Goal: Task Accomplishment & Management: Use online tool/utility

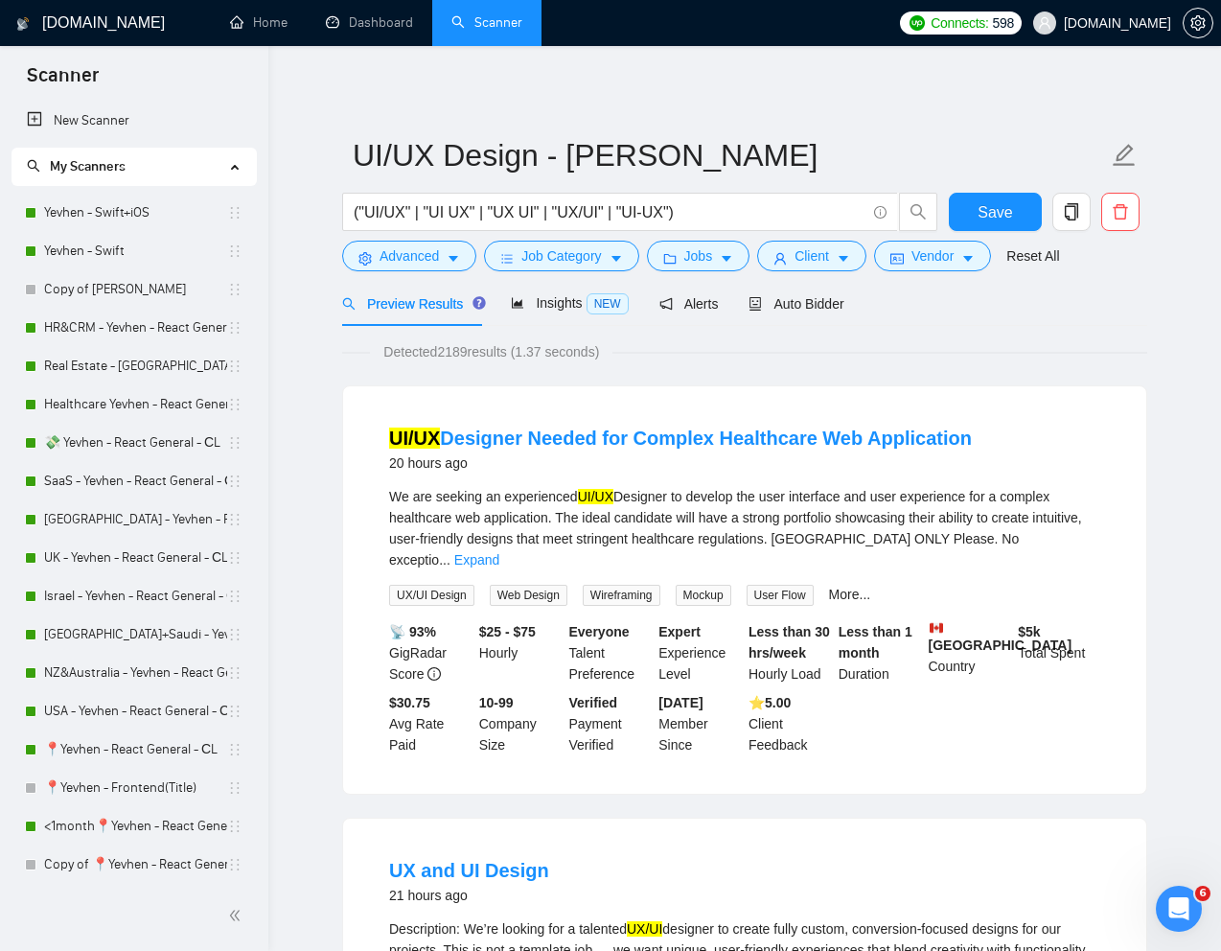
scroll to position [165, 0]
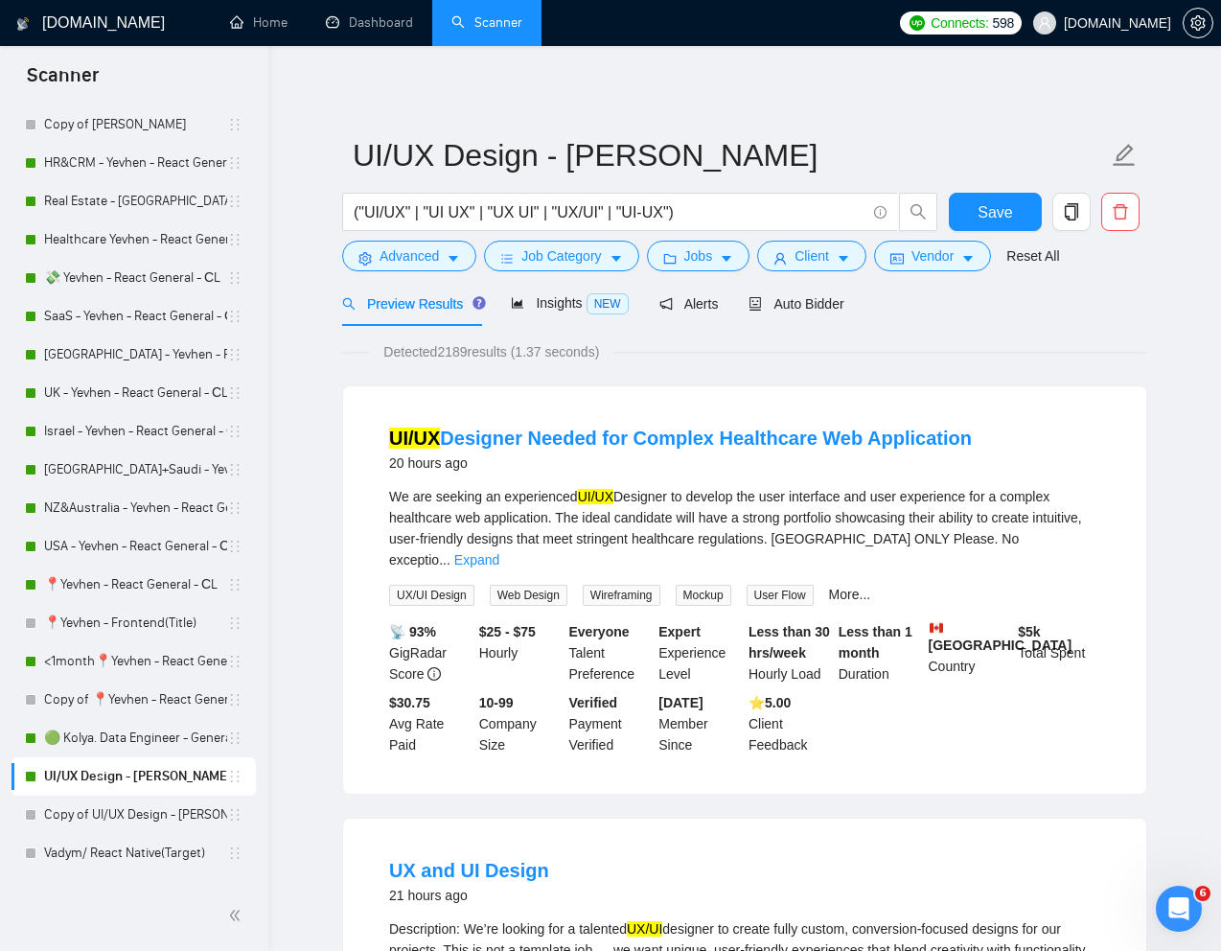
click at [742, 356] on div "Detected 2189 results (1.37 seconds)" at bounding box center [744, 351] width 805 height 21
click at [702, 259] on span "Jobs" at bounding box center [698, 255] width 29 height 21
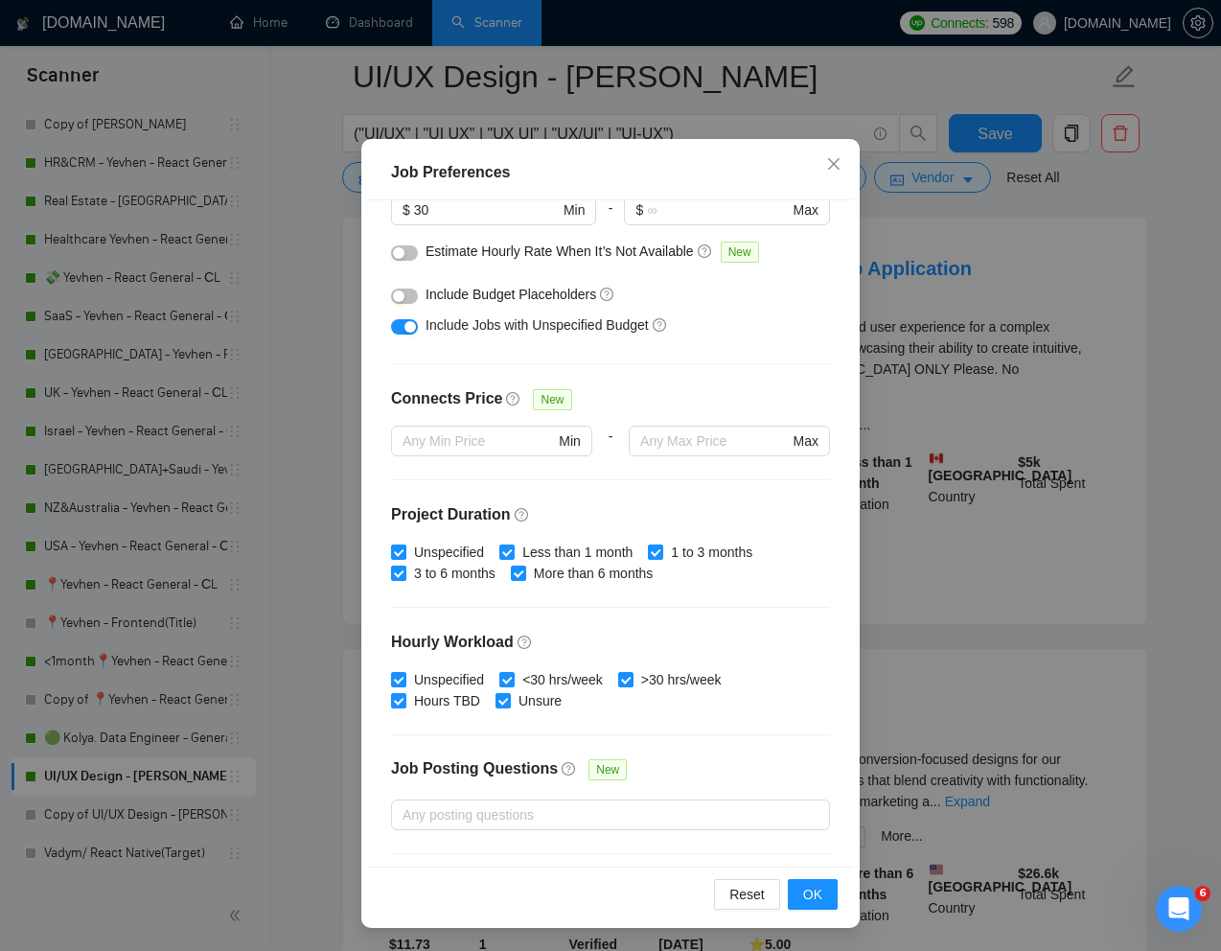
scroll to position [224, 0]
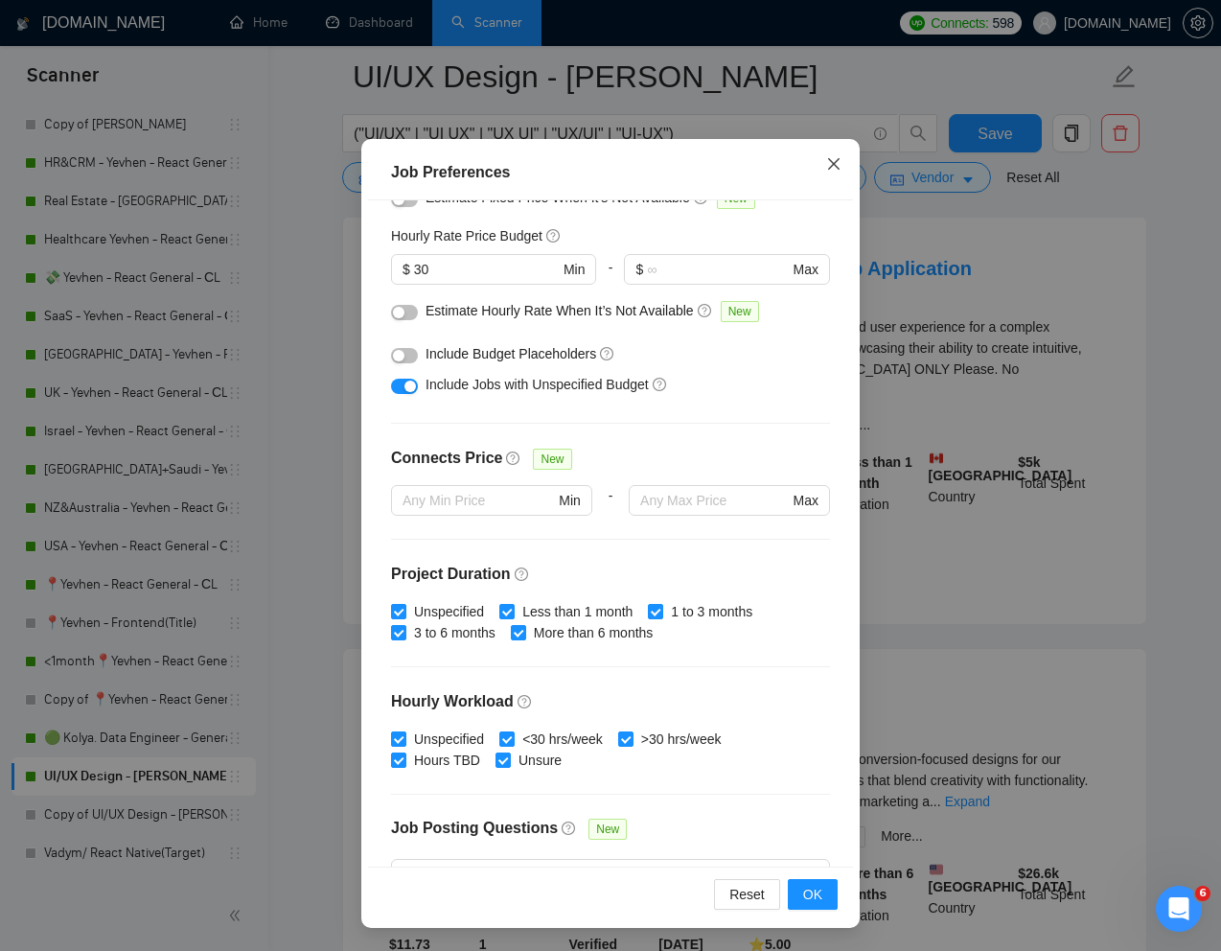
click at [828, 164] on icon "close" at bounding box center [833, 163] width 15 height 15
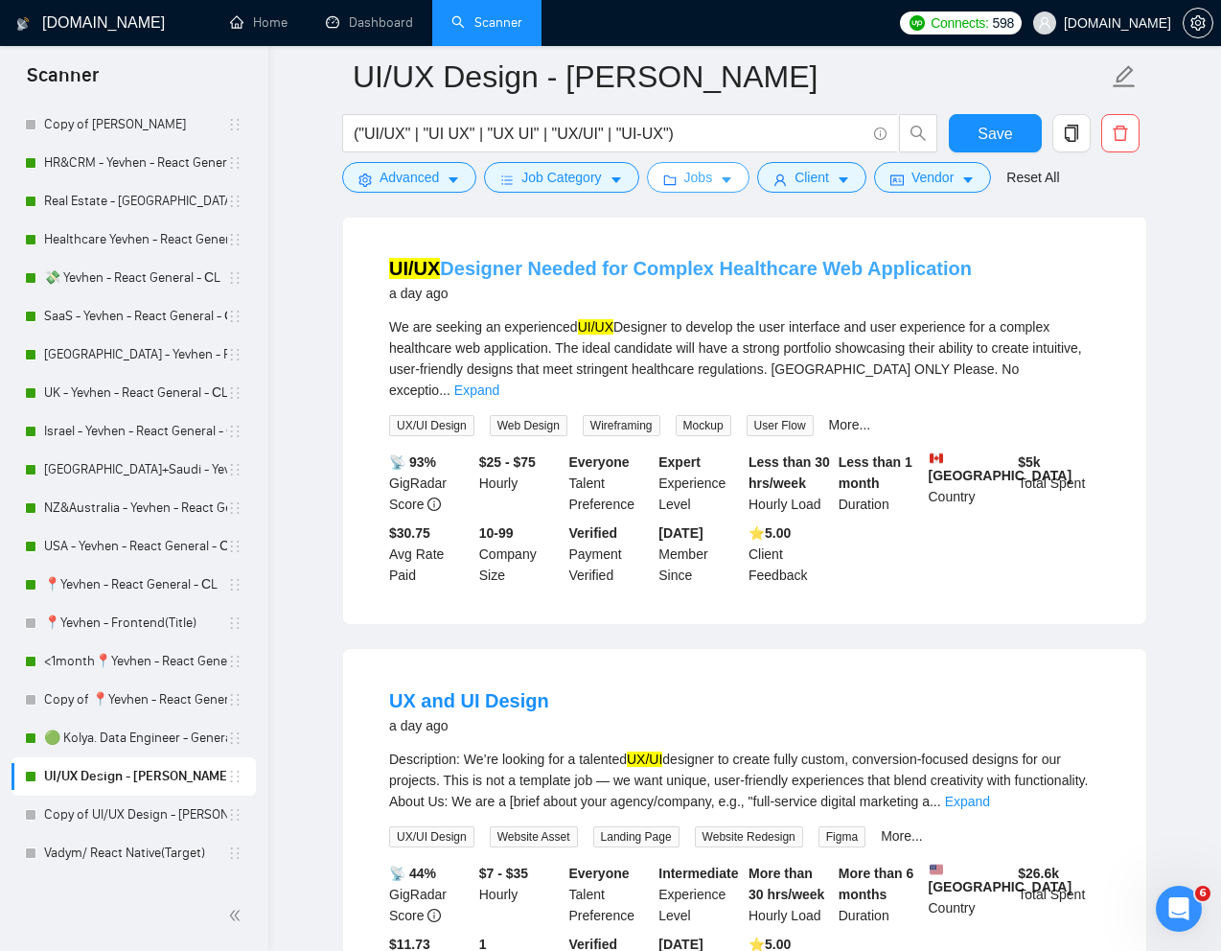
scroll to position [0, 0]
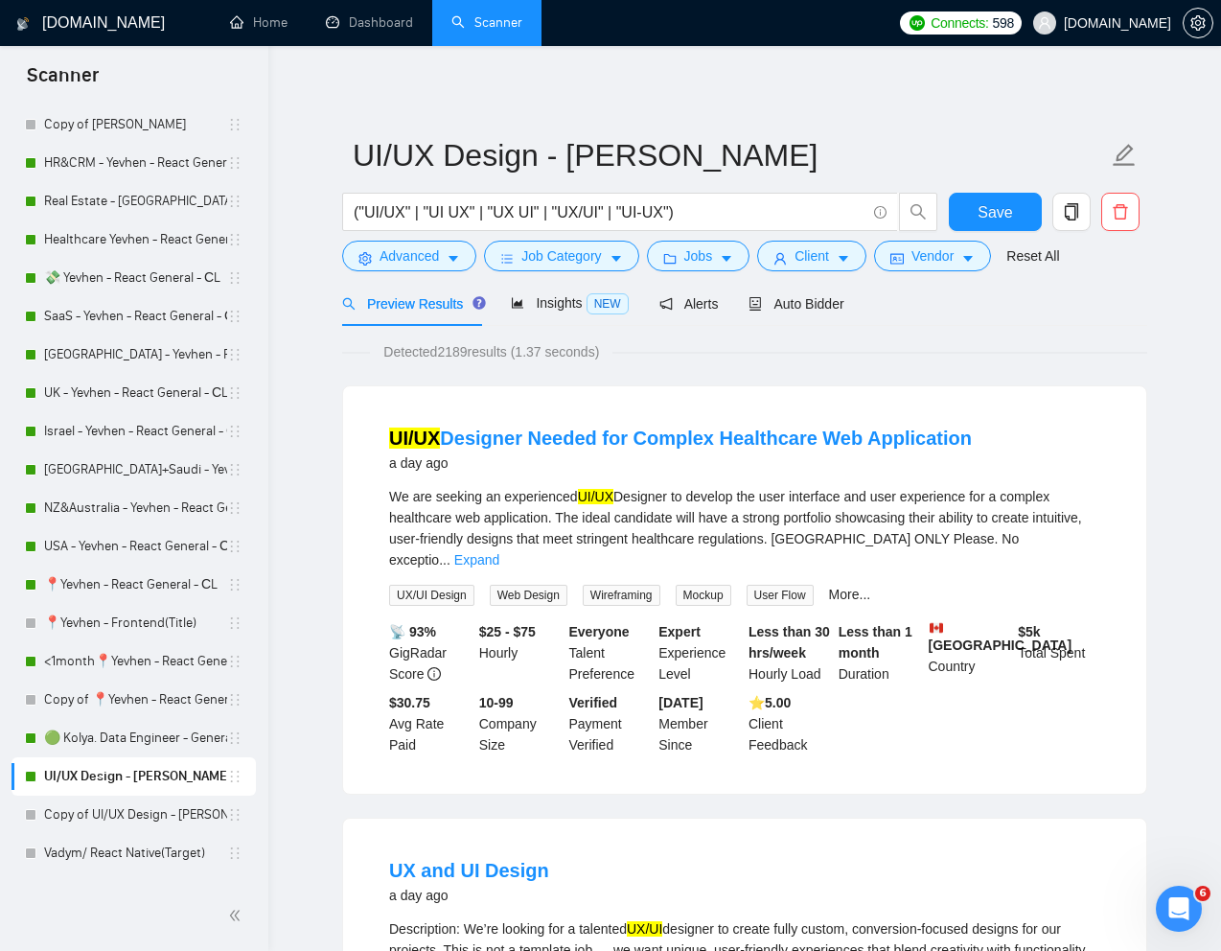
click at [767, 358] on div "Detected 2189 results (1.37 seconds)" at bounding box center [744, 351] width 805 height 21
click at [561, 305] on span "Insights NEW" at bounding box center [569, 302] width 117 height 15
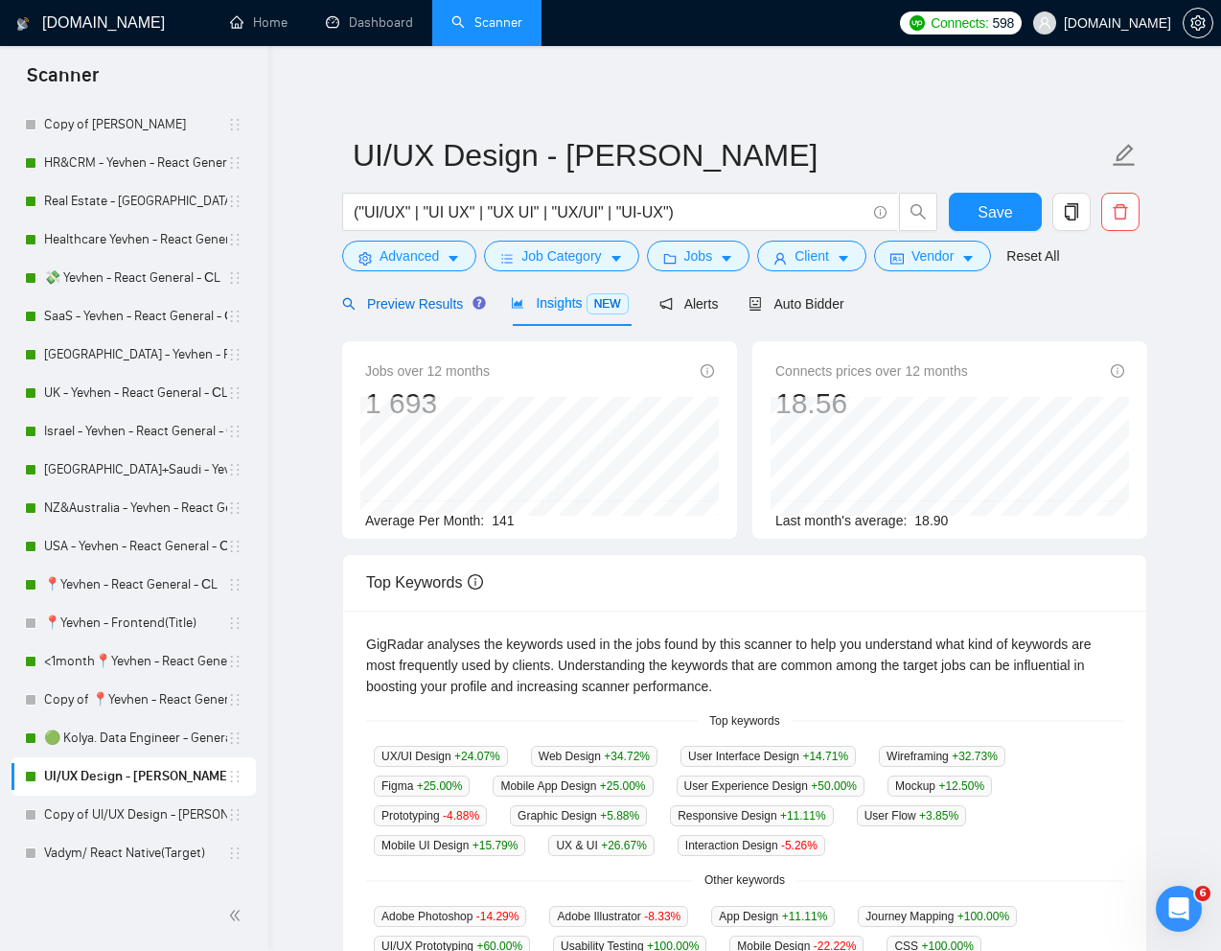
click at [421, 303] on span "Preview Results" at bounding box center [411, 303] width 138 height 15
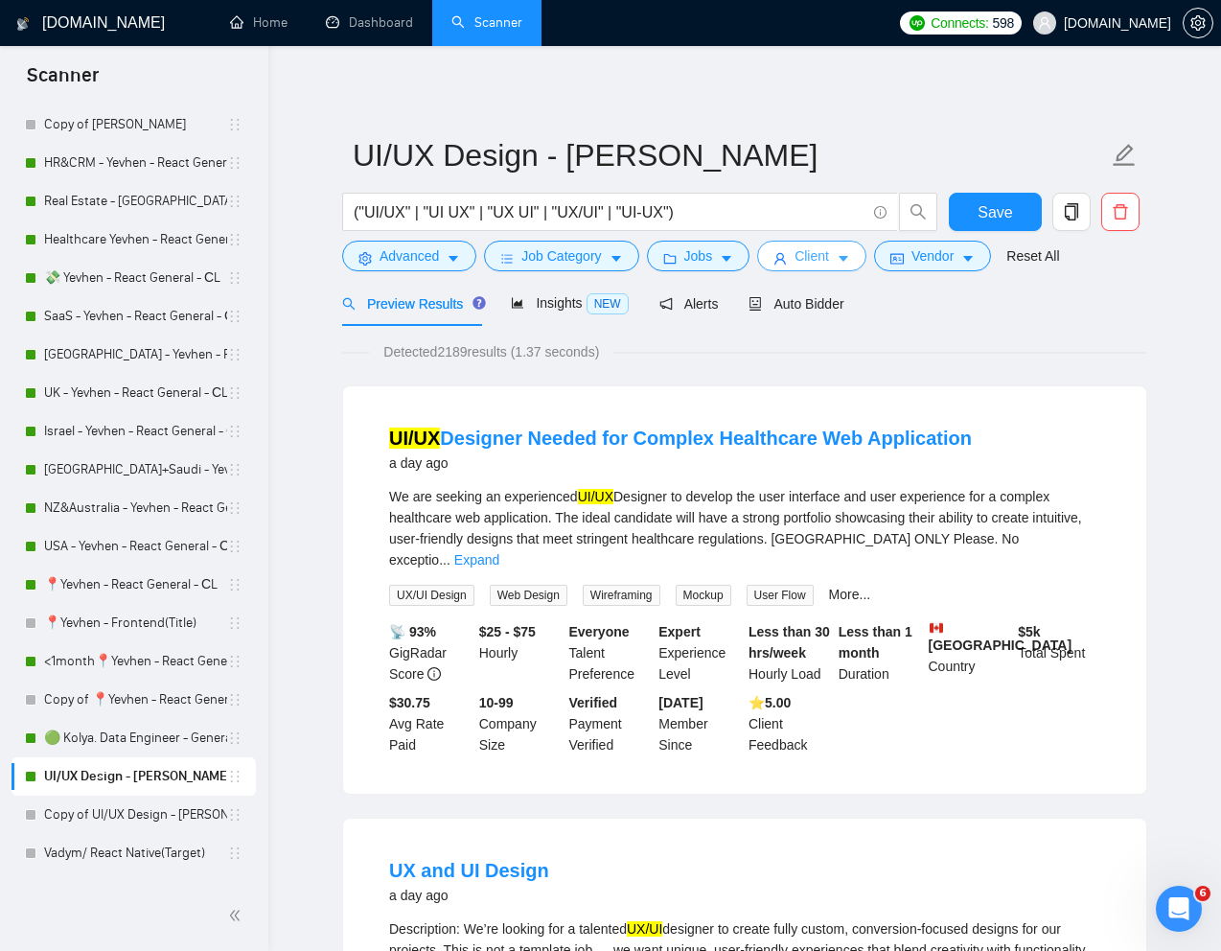
click at [816, 259] on span "Client" at bounding box center [812, 255] width 35 height 21
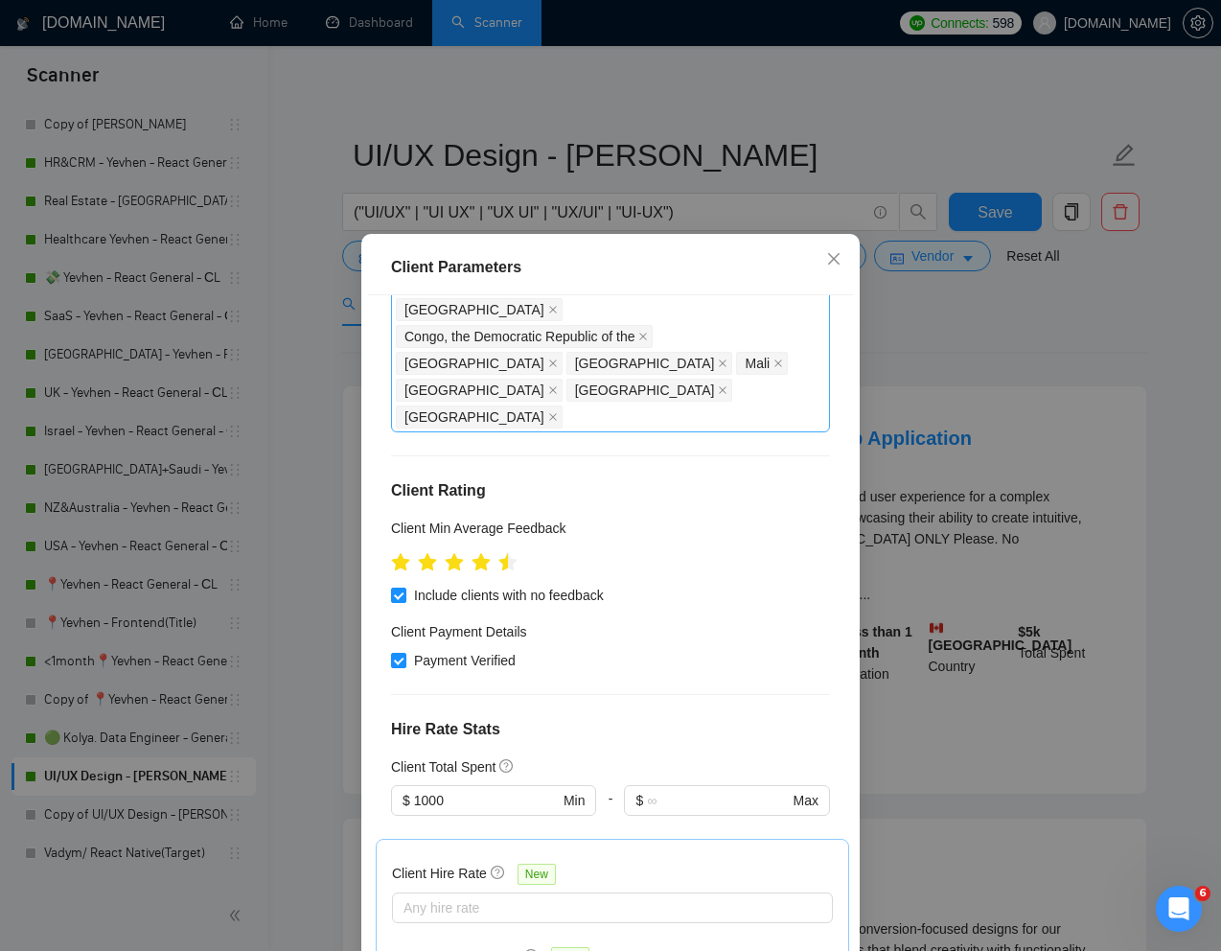
scroll to position [442, 0]
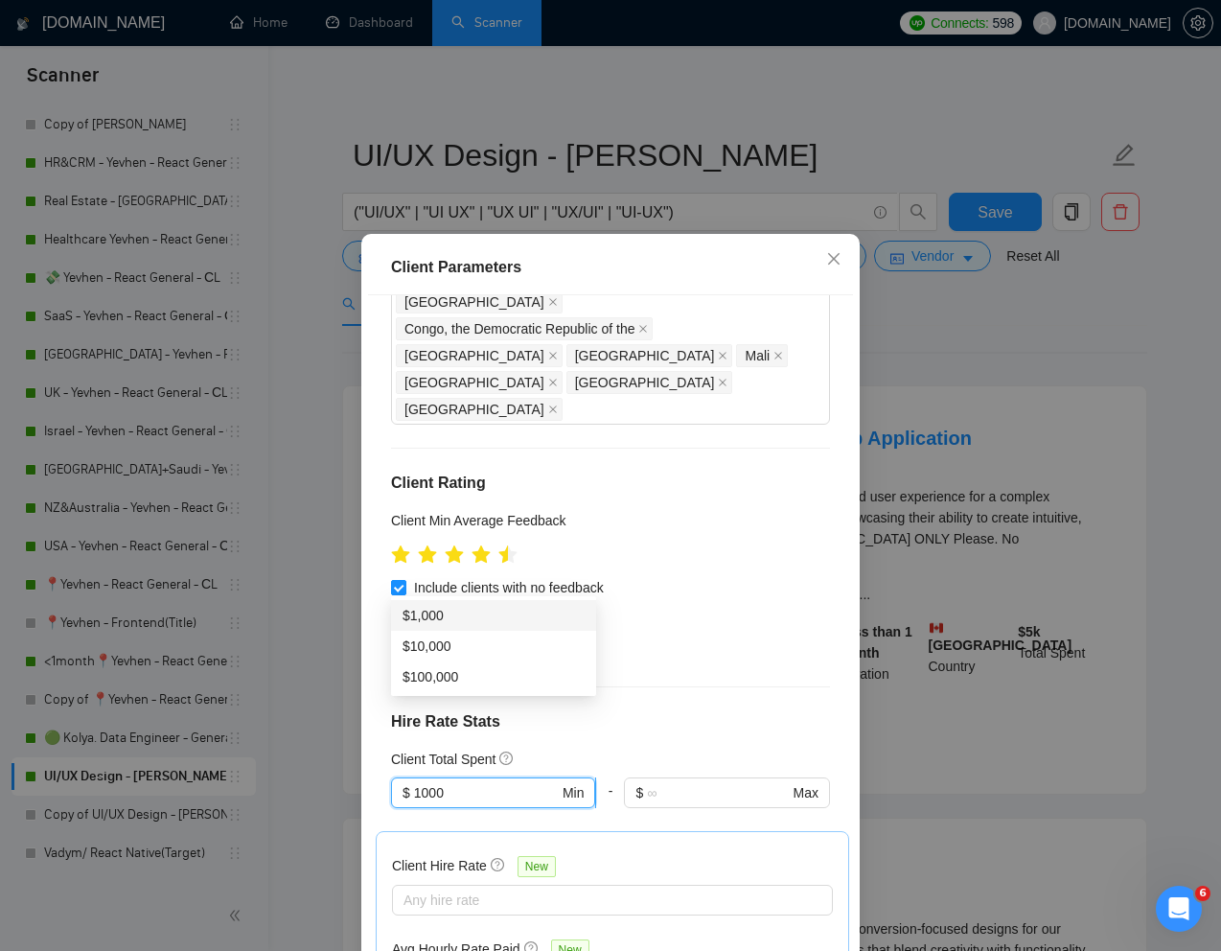
drag, startPoint x: 492, startPoint y: 574, endPoint x: 404, endPoint y: 574, distance: 88.2
click at [404, 777] on span "$ 1000 Min" at bounding box center [493, 792] width 204 height 31
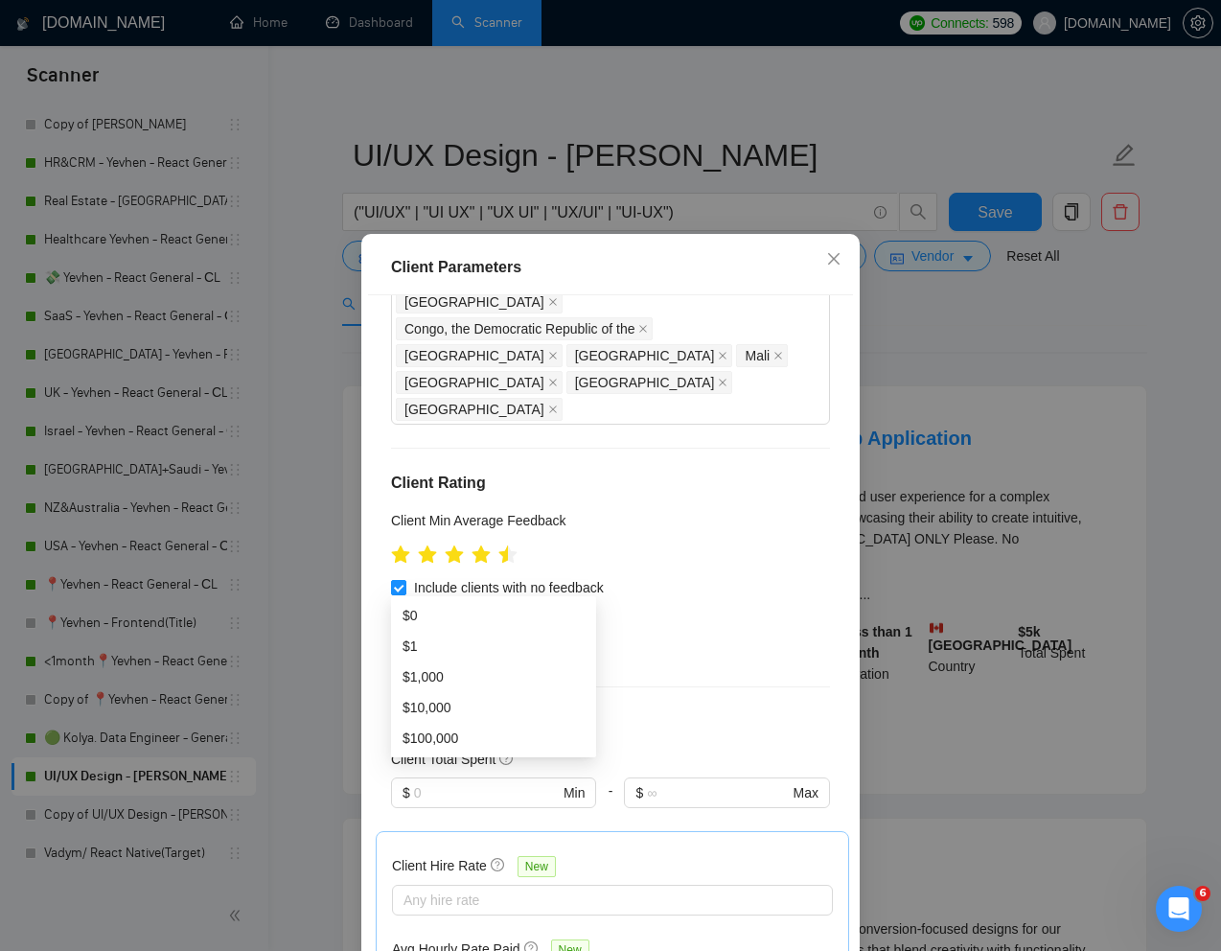
click at [695, 710] on h4 "Hire Rate Stats" at bounding box center [610, 721] width 439 height 23
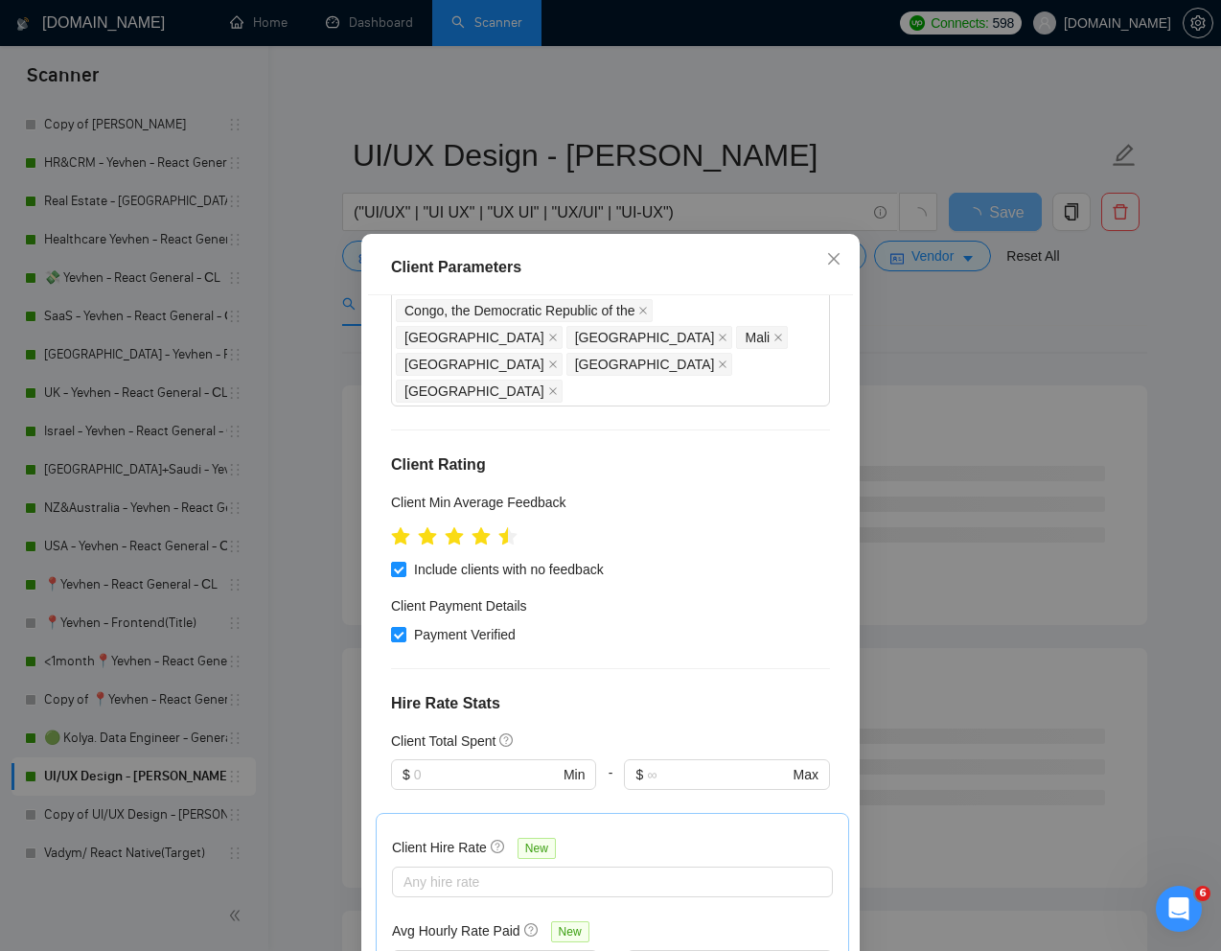
scroll to position [465, 0]
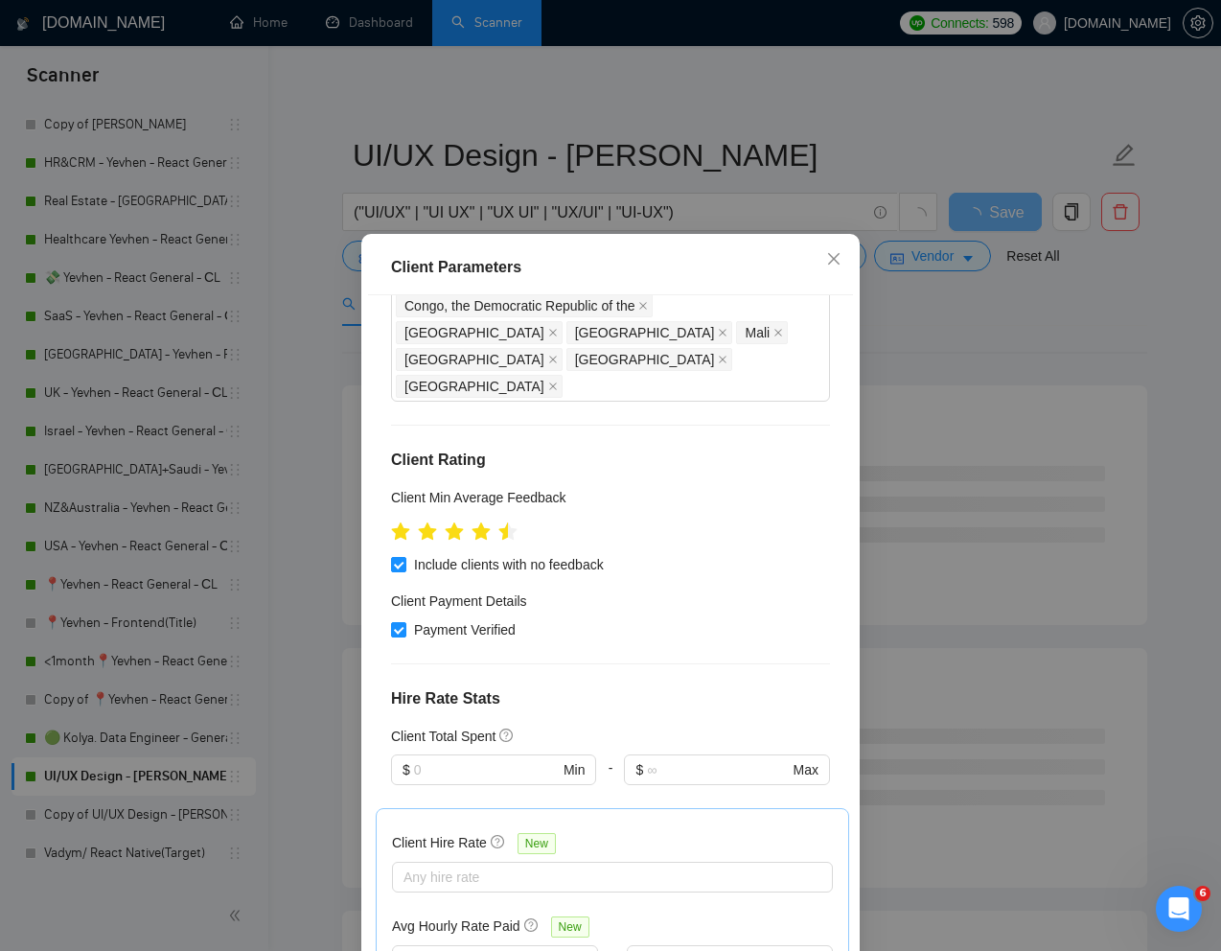
click at [765, 462] on div "Client Location Include Client Countries Select Exclude Client Countries [GEOGR…" at bounding box center [610, 627] width 485 height 665
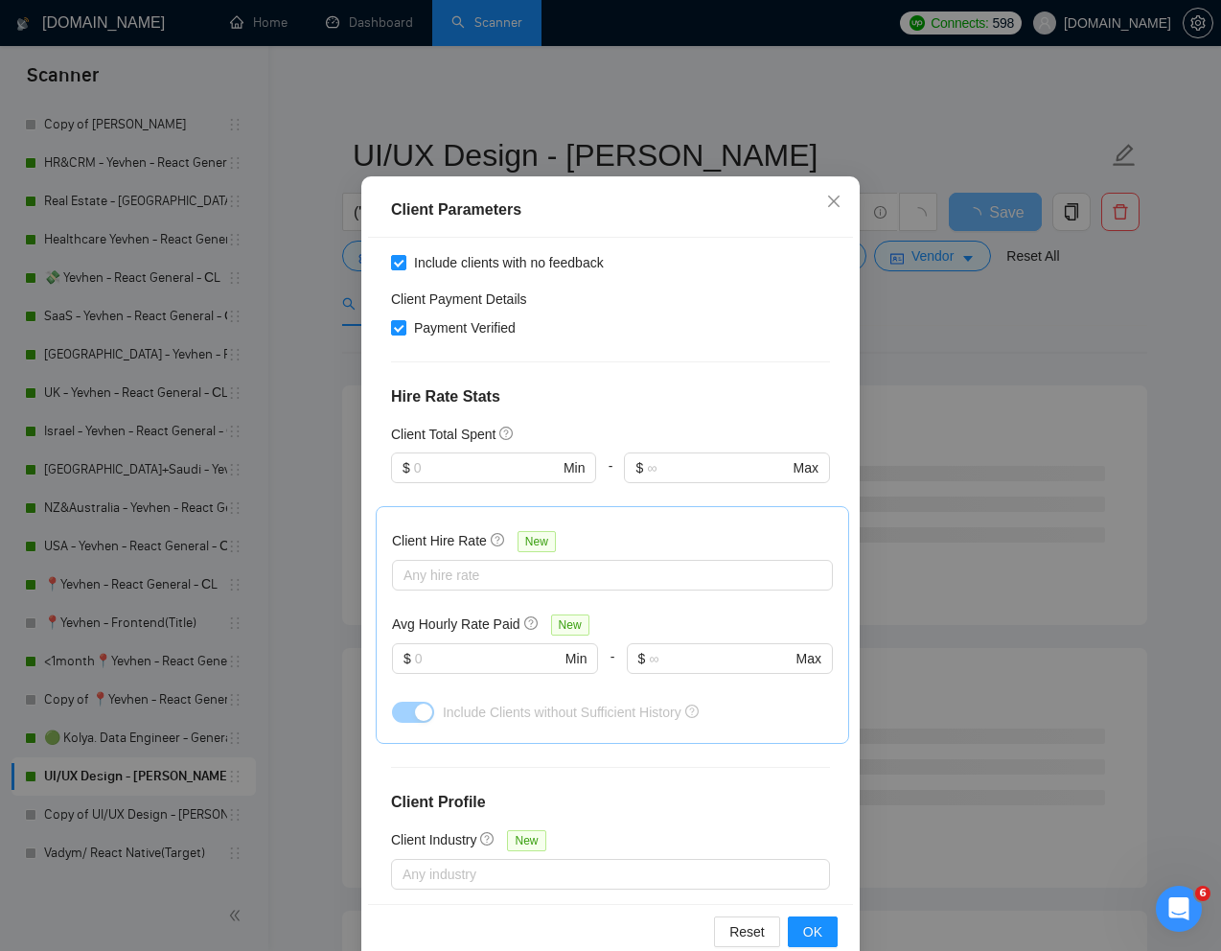
scroll to position [95, 0]
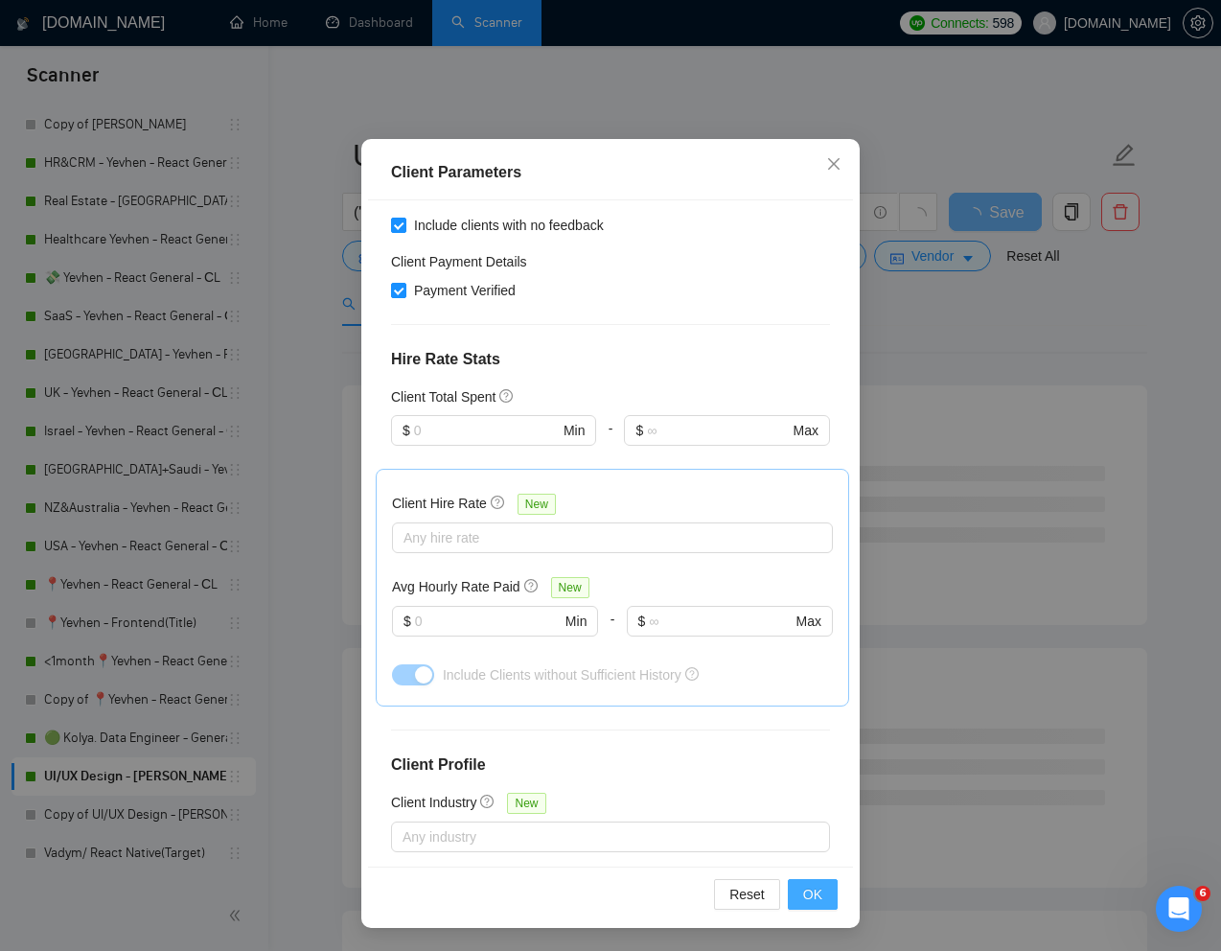
click at [799, 889] on button "OK" at bounding box center [813, 894] width 50 height 31
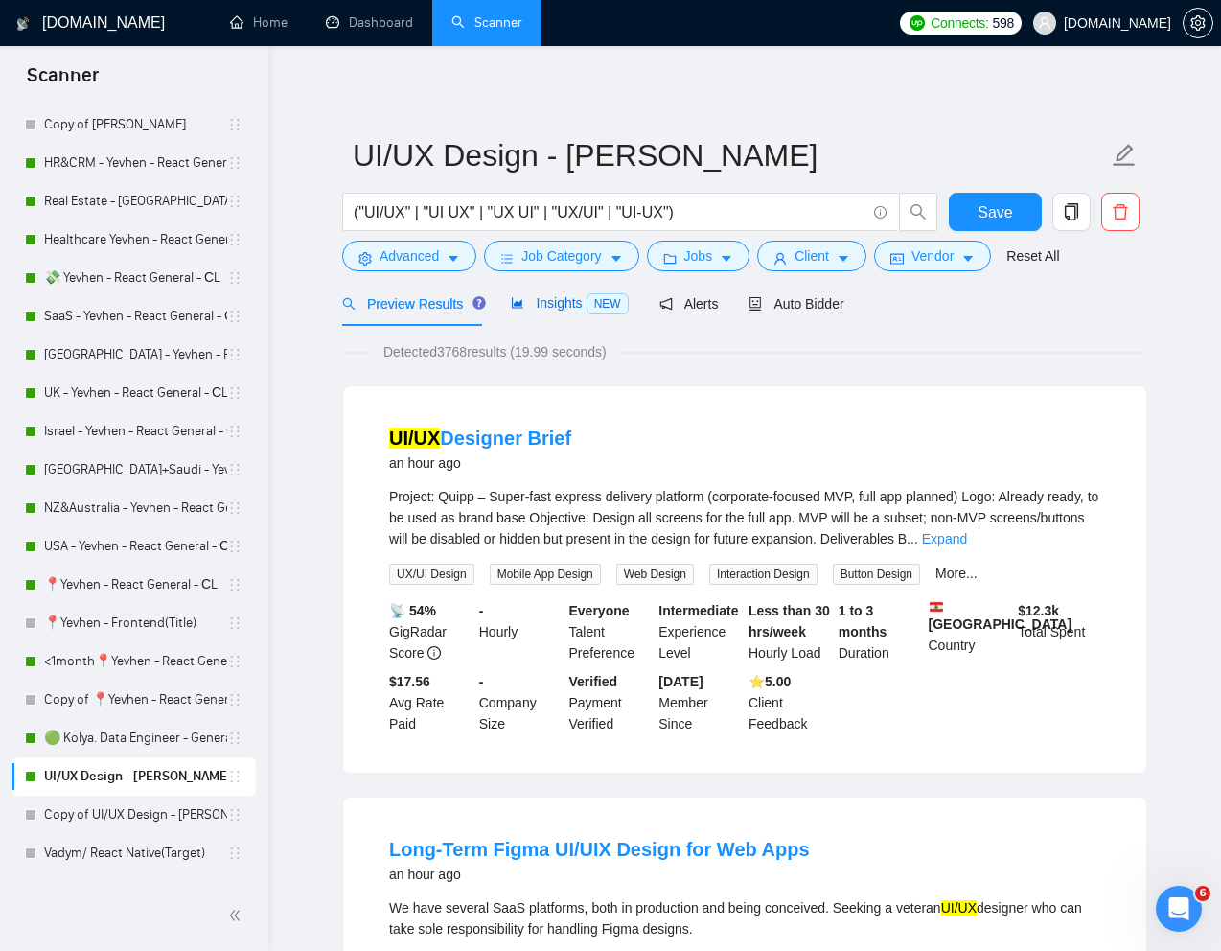
click at [569, 305] on span "Insights NEW" at bounding box center [569, 302] width 117 height 15
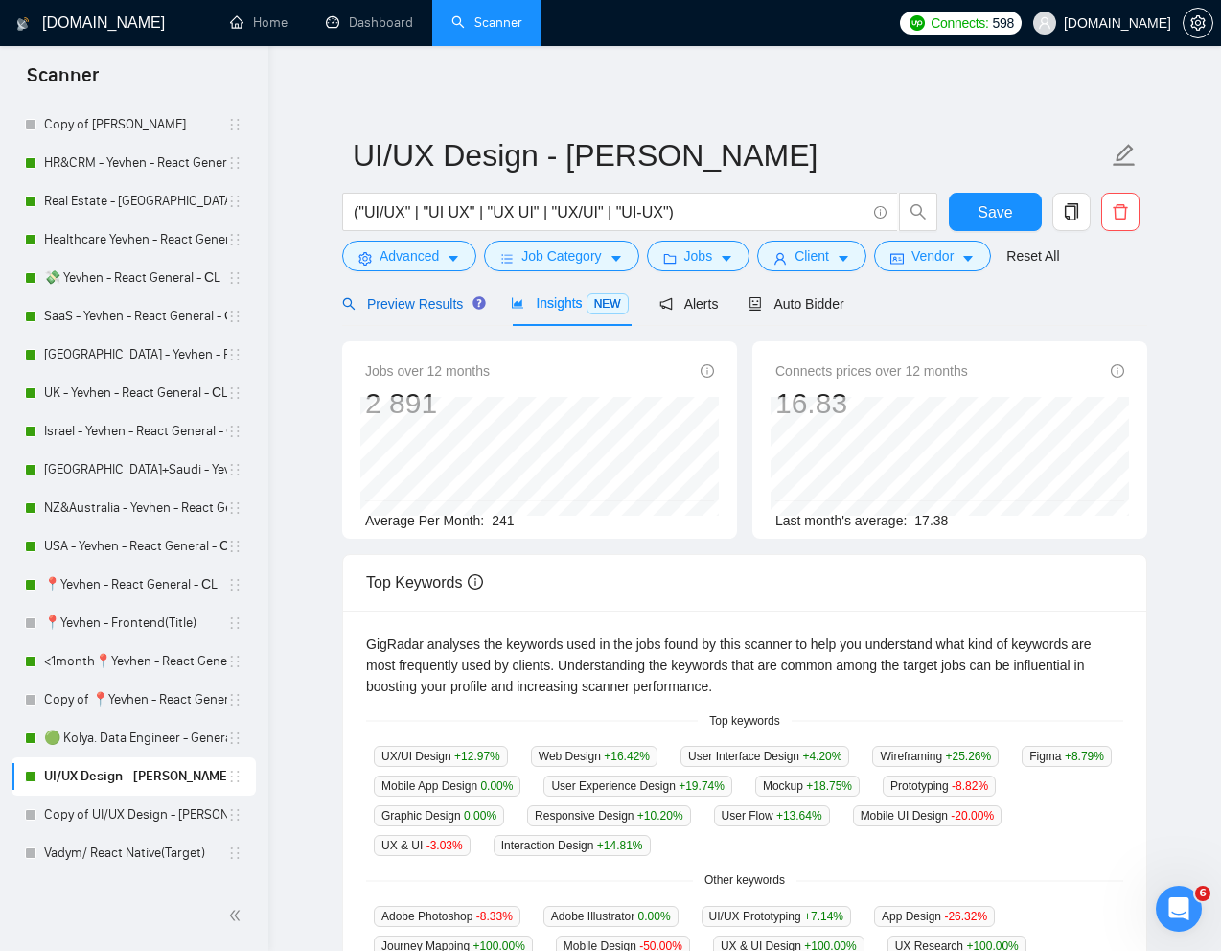
click at [416, 305] on span "Preview Results" at bounding box center [411, 303] width 138 height 15
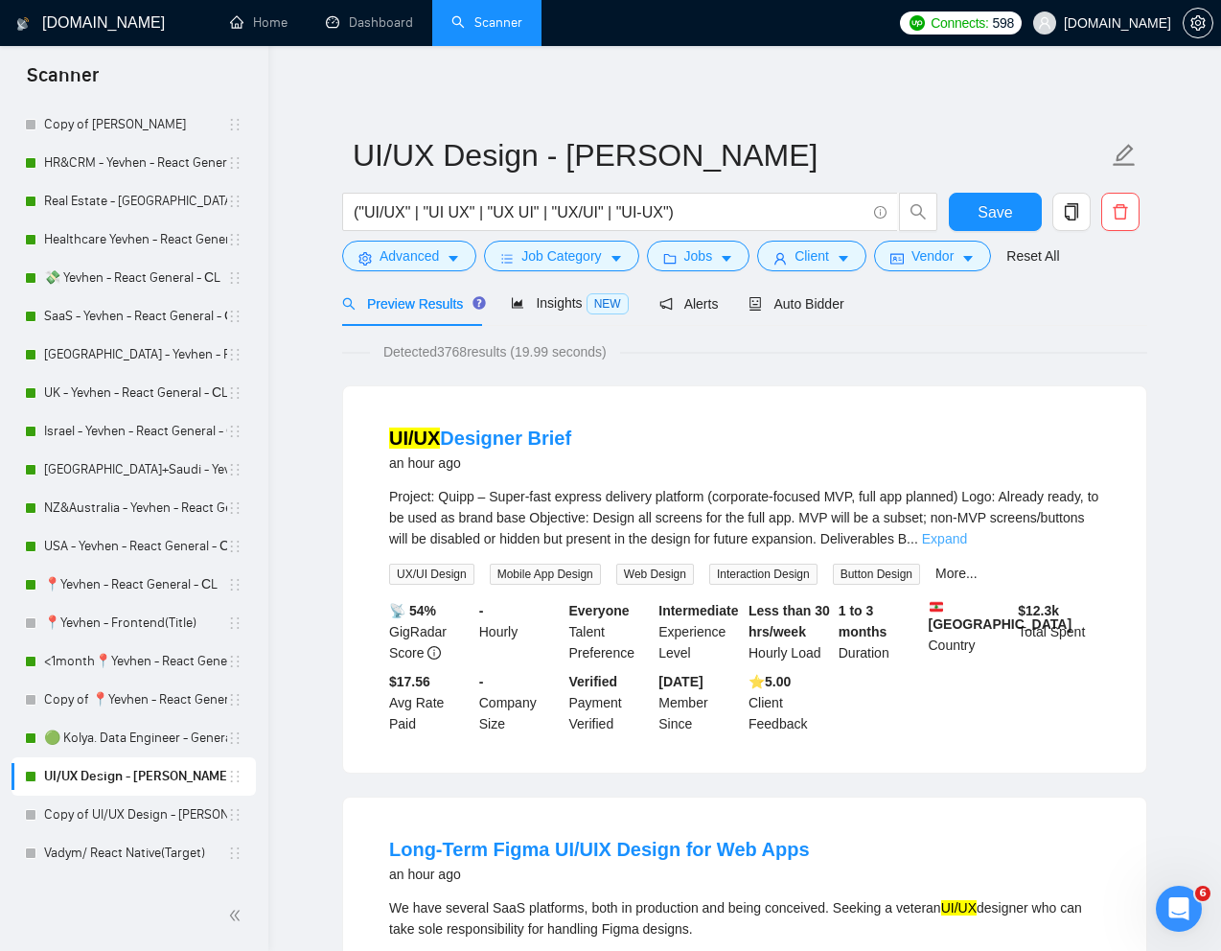
click at [967, 537] on link "Expand" at bounding box center [944, 538] width 45 height 15
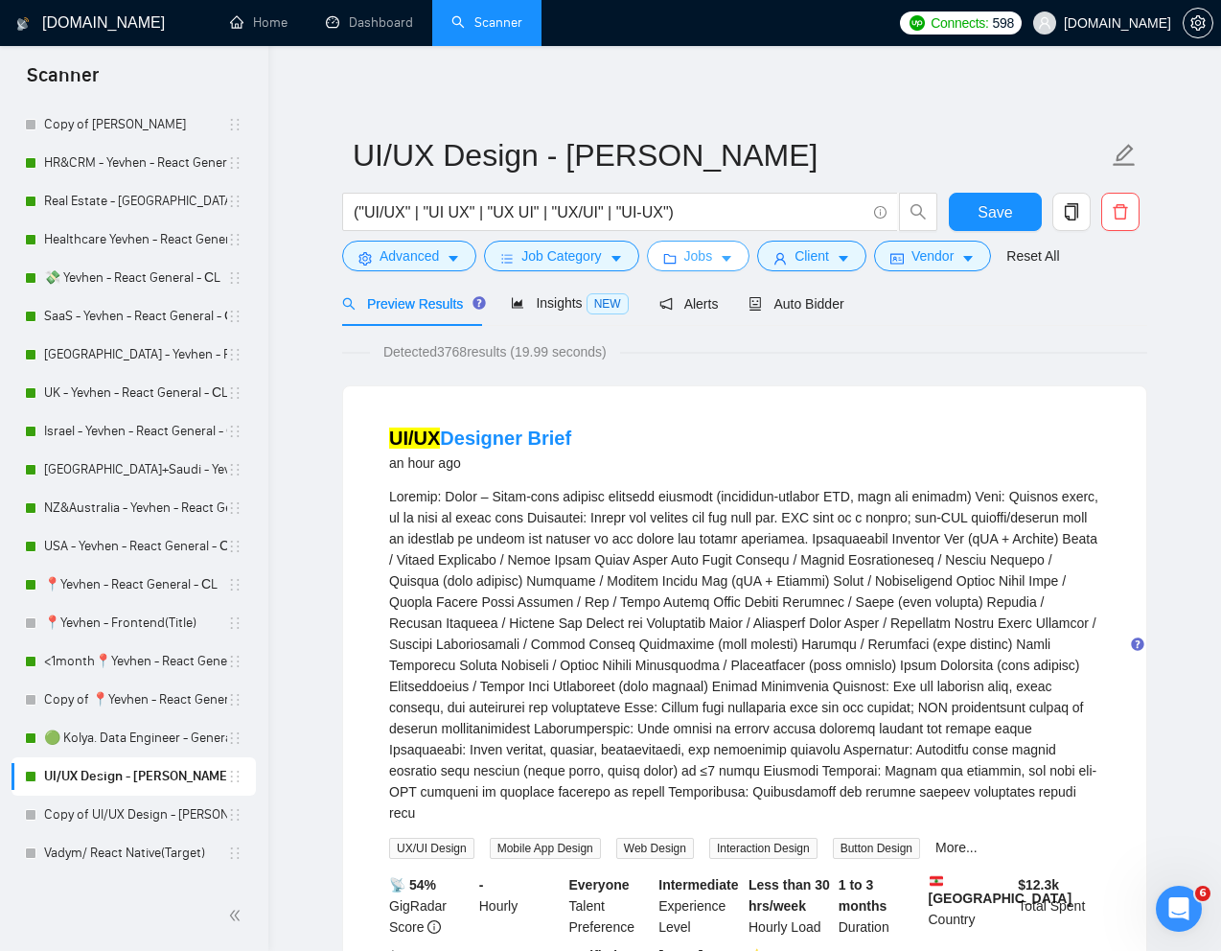
click at [712, 259] on span "Jobs" at bounding box center [698, 255] width 29 height 21
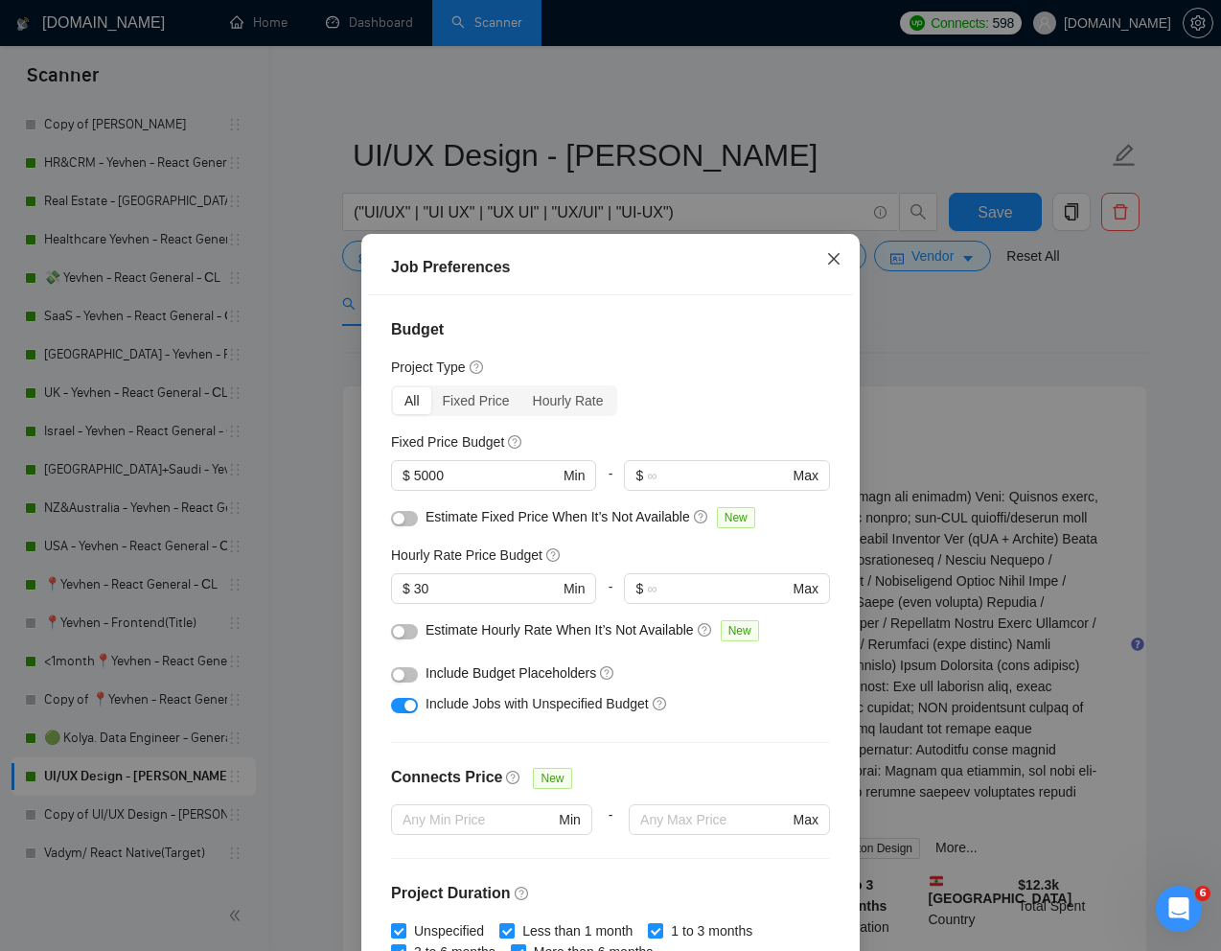
click at [835, 261] on icon "close" at bounding box center [834, 259] width 12 height 12
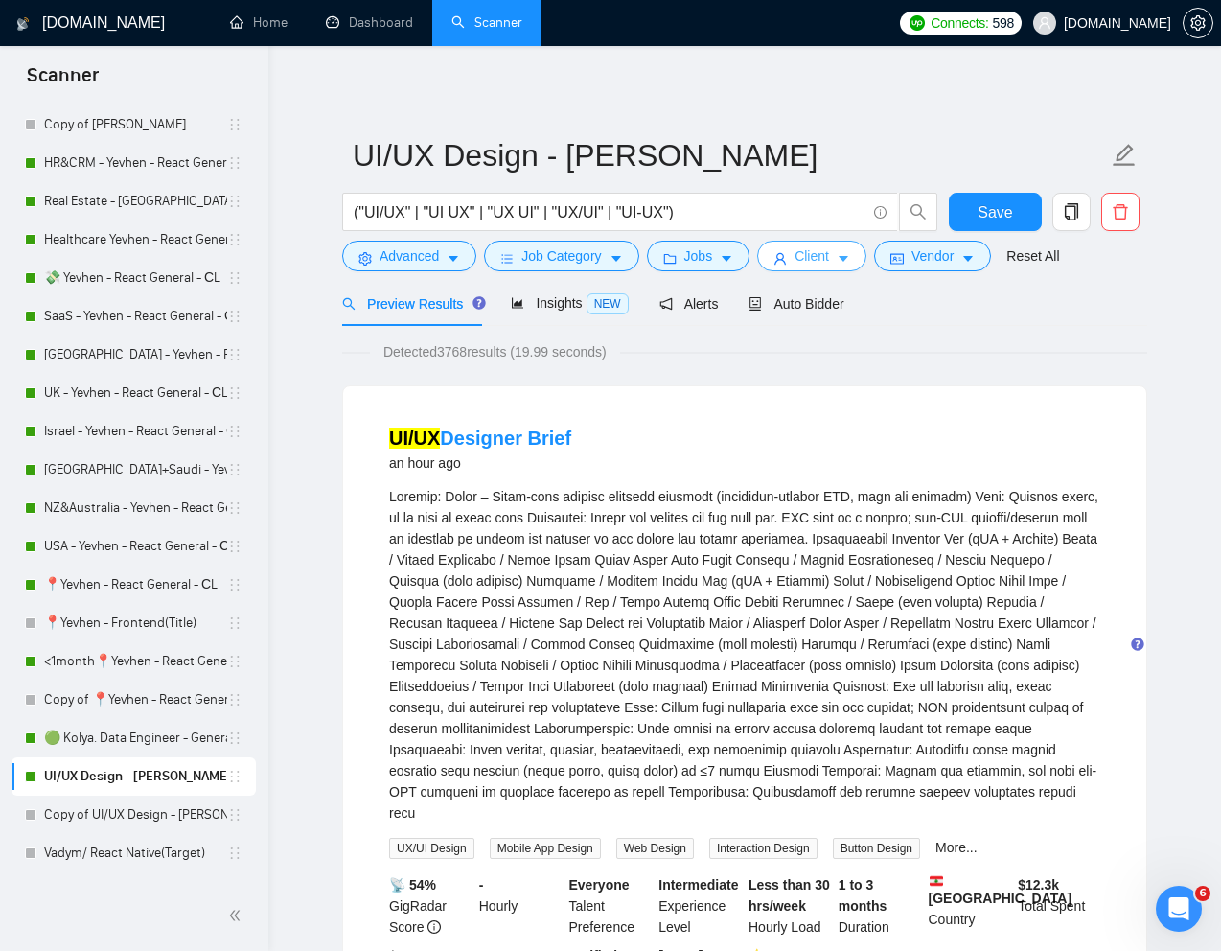
click at [824, 253] on span "Client" at bounding box center [812, 255] width 35 height 21
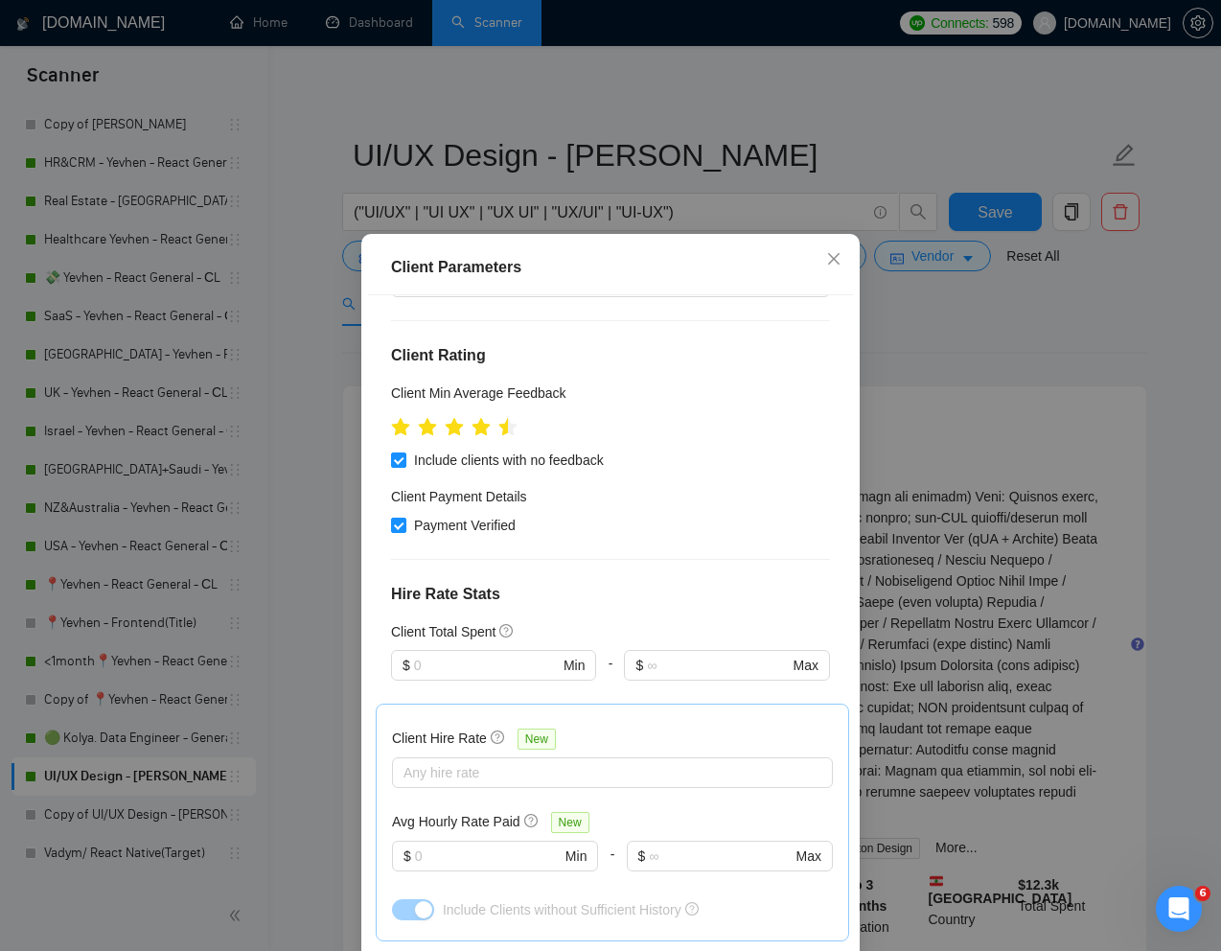
scroll to position [563, 0]
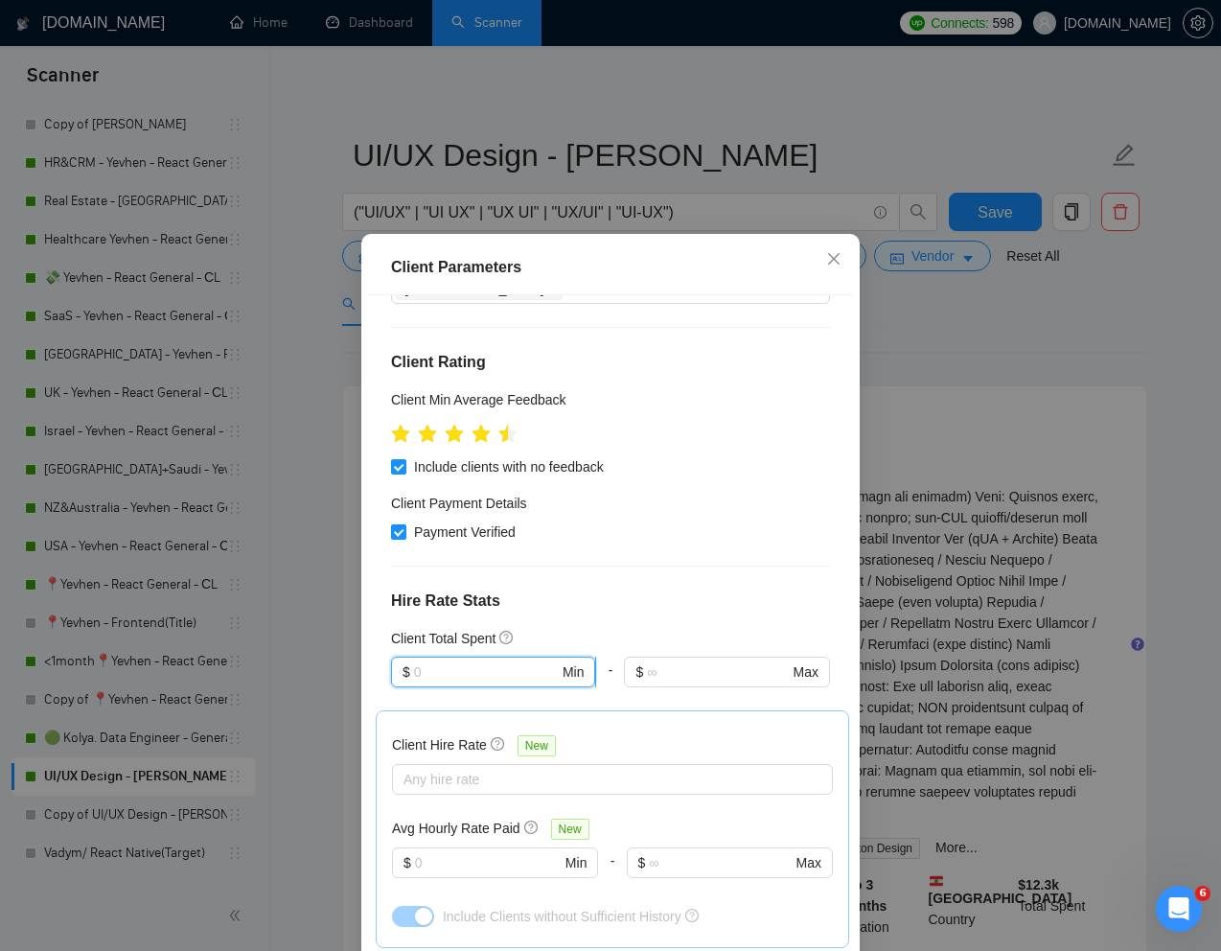
click at [480, 661] on input "text" at bounding box center [486, 671] width 145 height 21
click at [445, 550] on div "$1,000" at bounding box center [494, 555] width 182 height 21
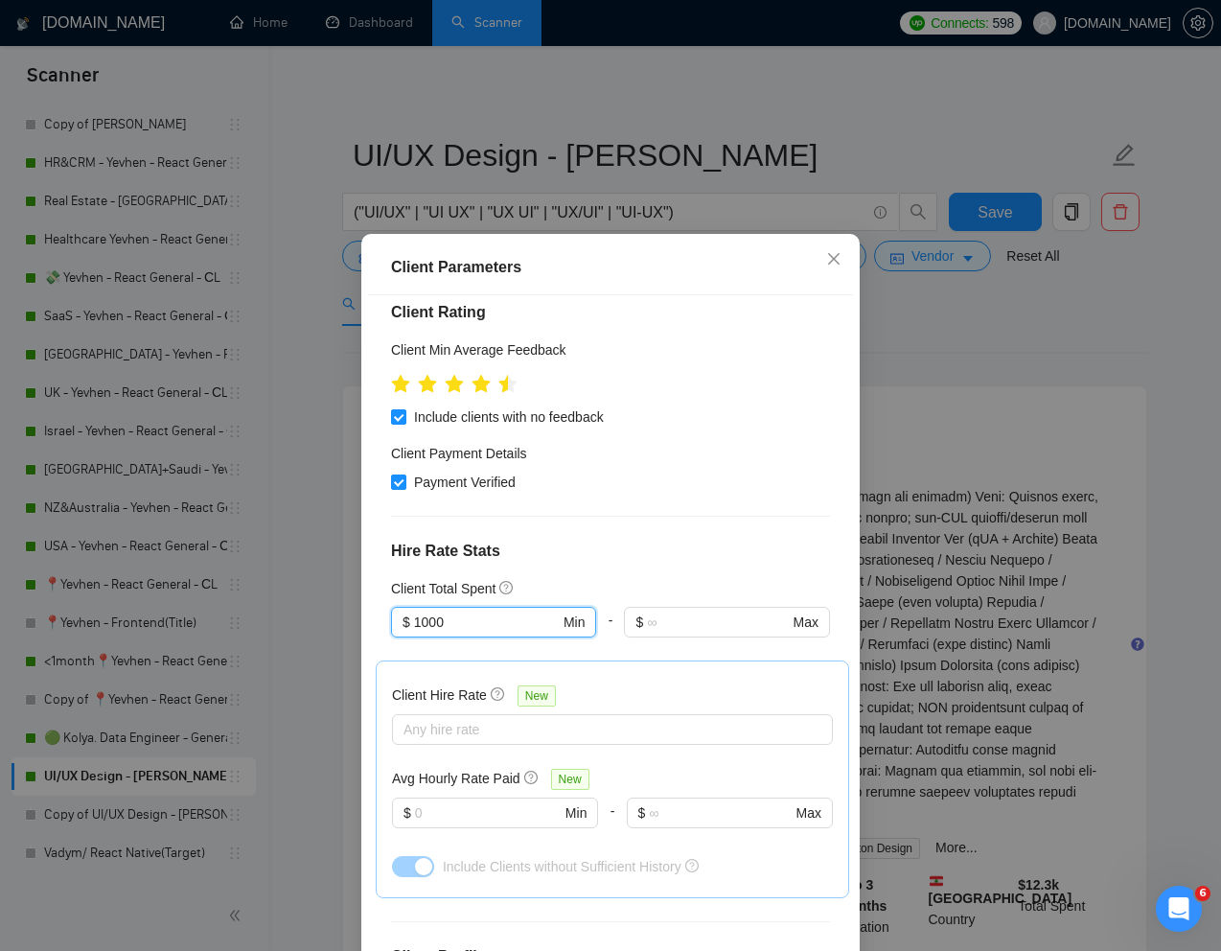
scroll to position [709, 0]
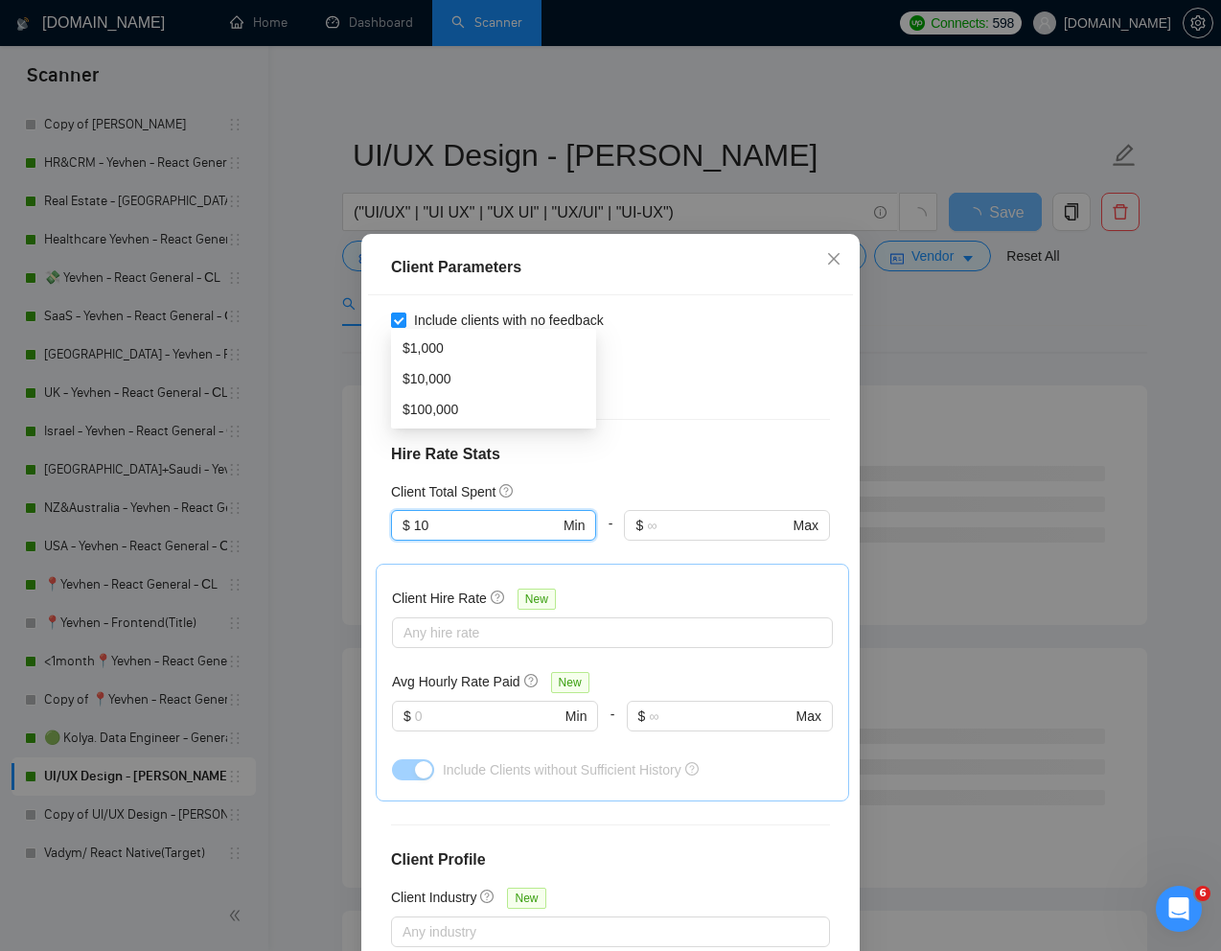
type input "1"
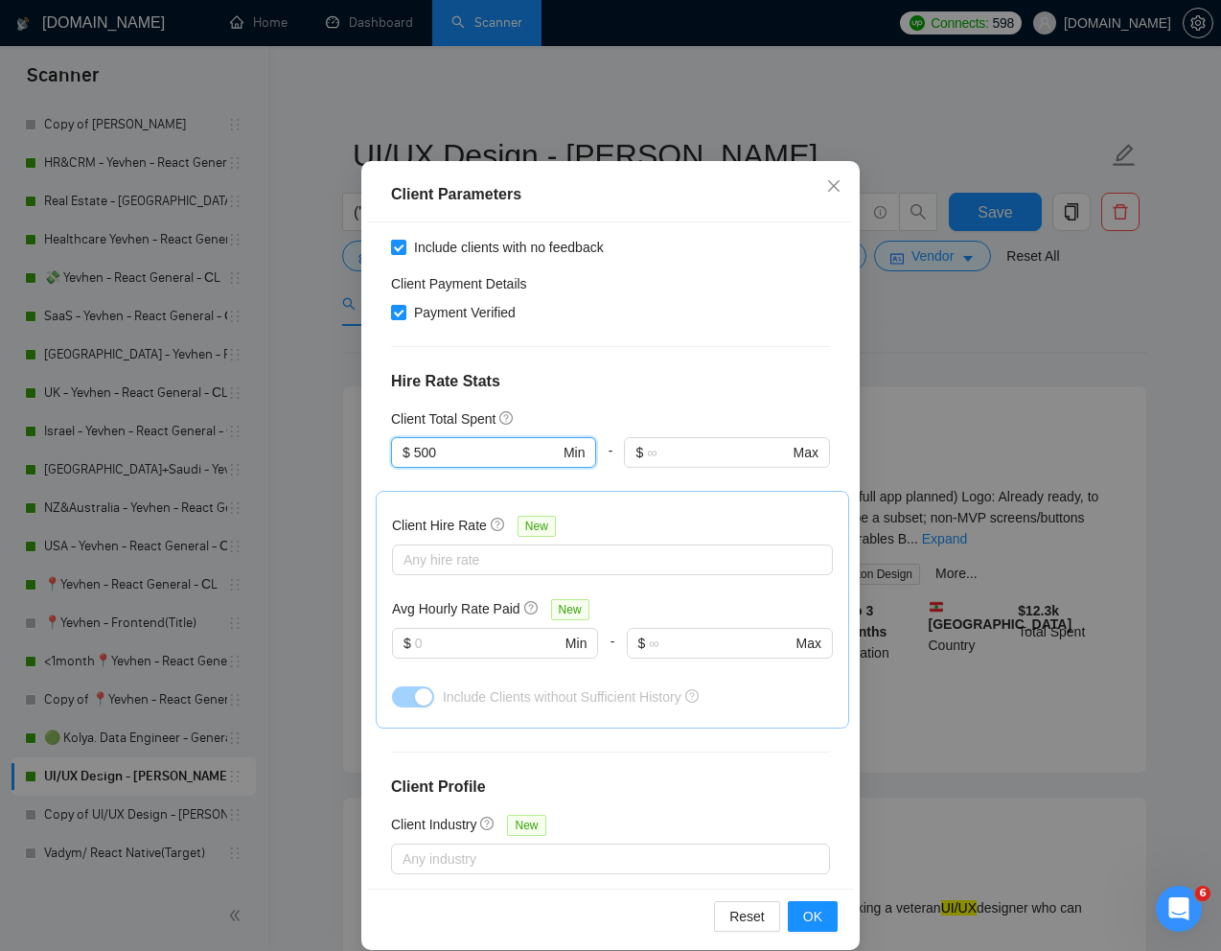
scroll to position [95, 0]
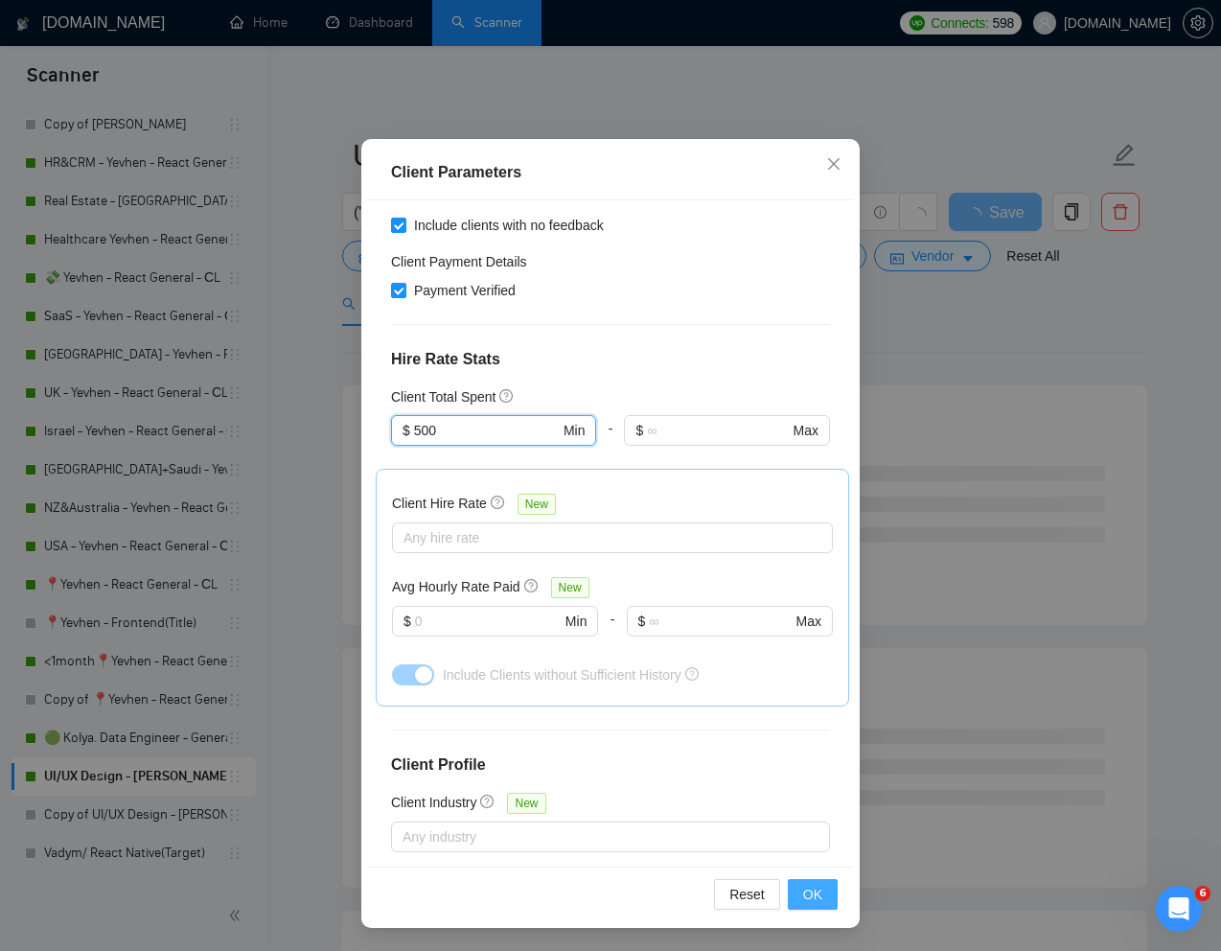
type input "500"
click at [808, 897] on span "OK" at bounding box center [812, 894] width 19 height 21
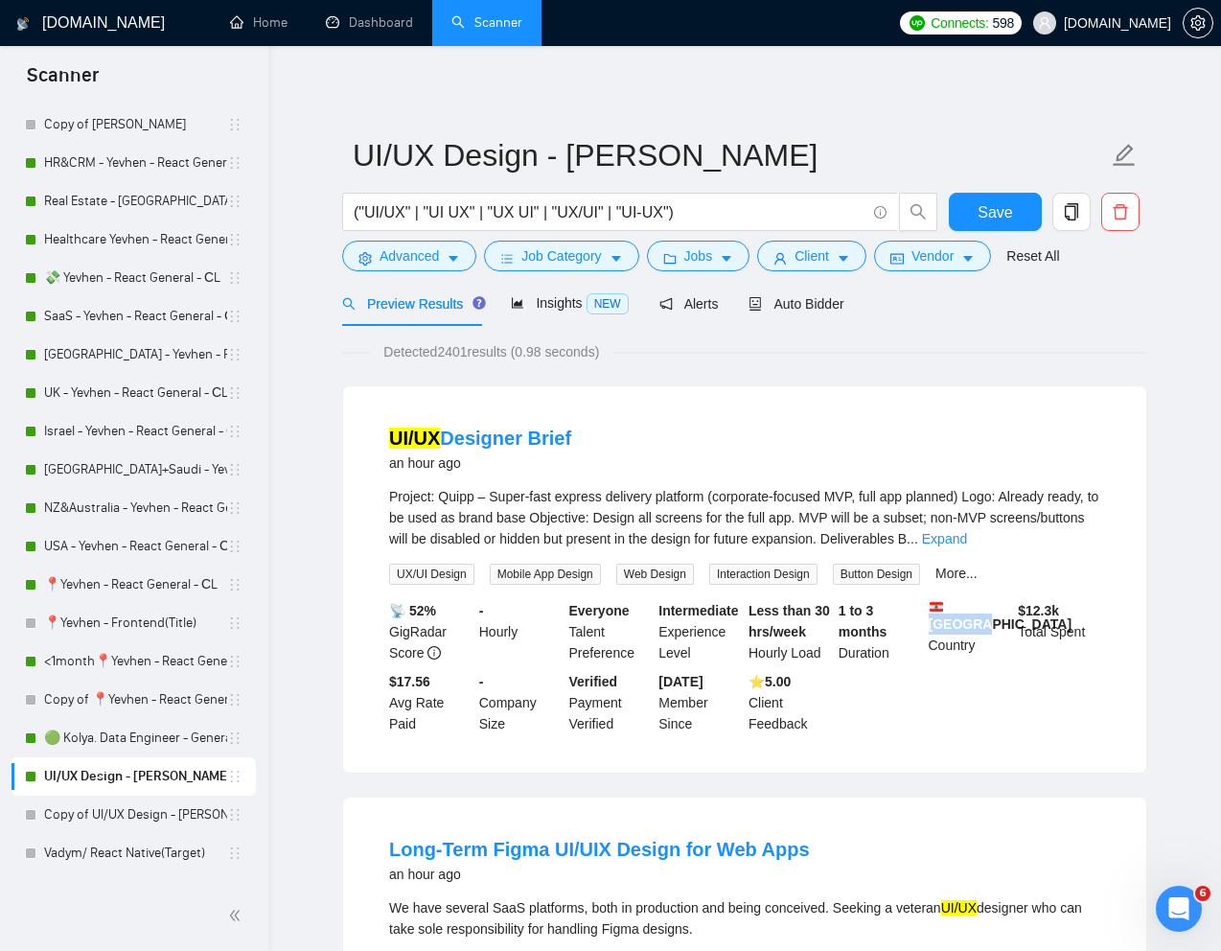
drag, startPoint x: 989, startPoint y: 624, endPoint x: 926, endPoint y: 624, distance: 63.3
click at [926, 624] on div "Lebanon Country" at bounding box center [970, 631] width 90 height 63
copy b "[GEOGRAPHIC_DATA]"
click at [935, 258] on span "Vendor" at bounding box center [933, 255] width 42 height 21
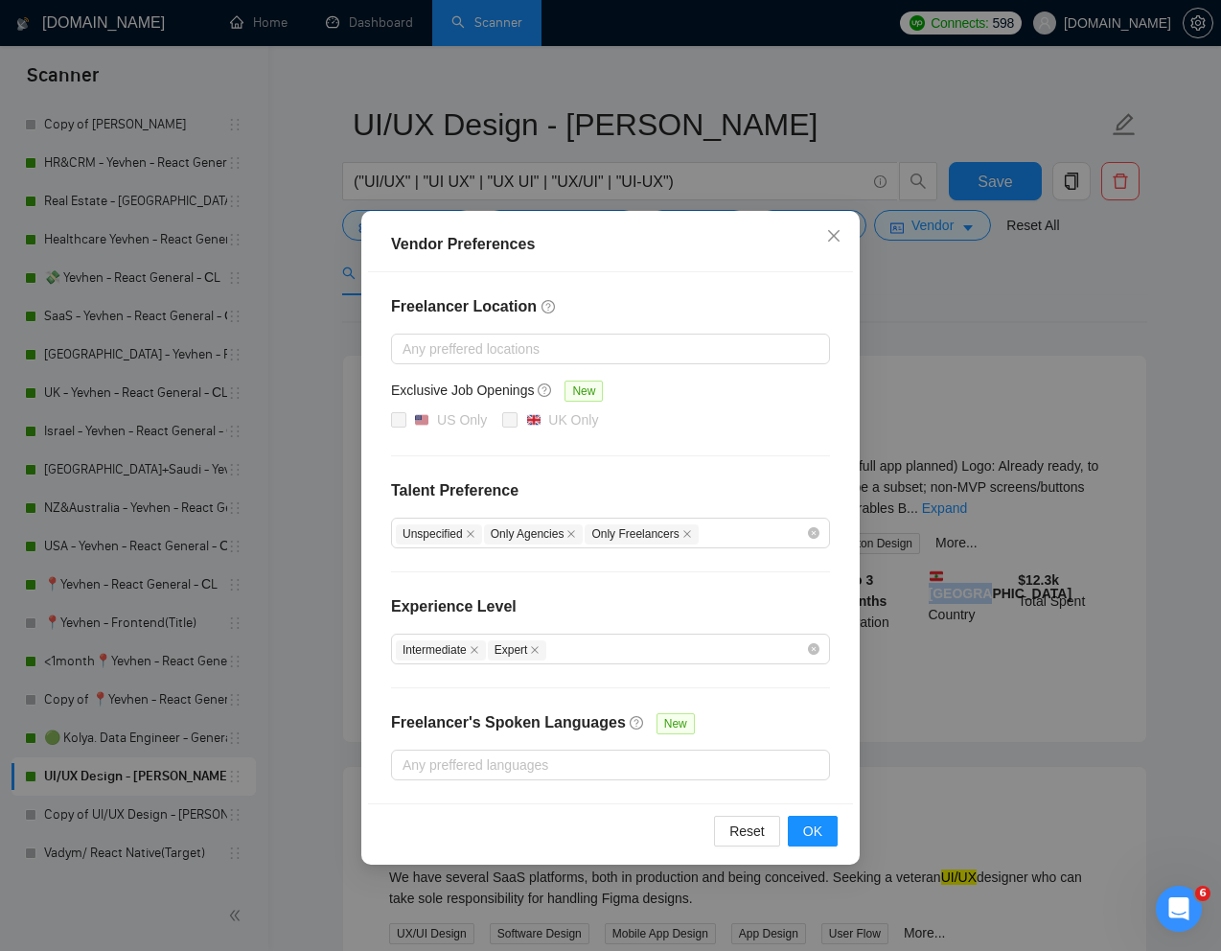
scroll to position [68, 0]
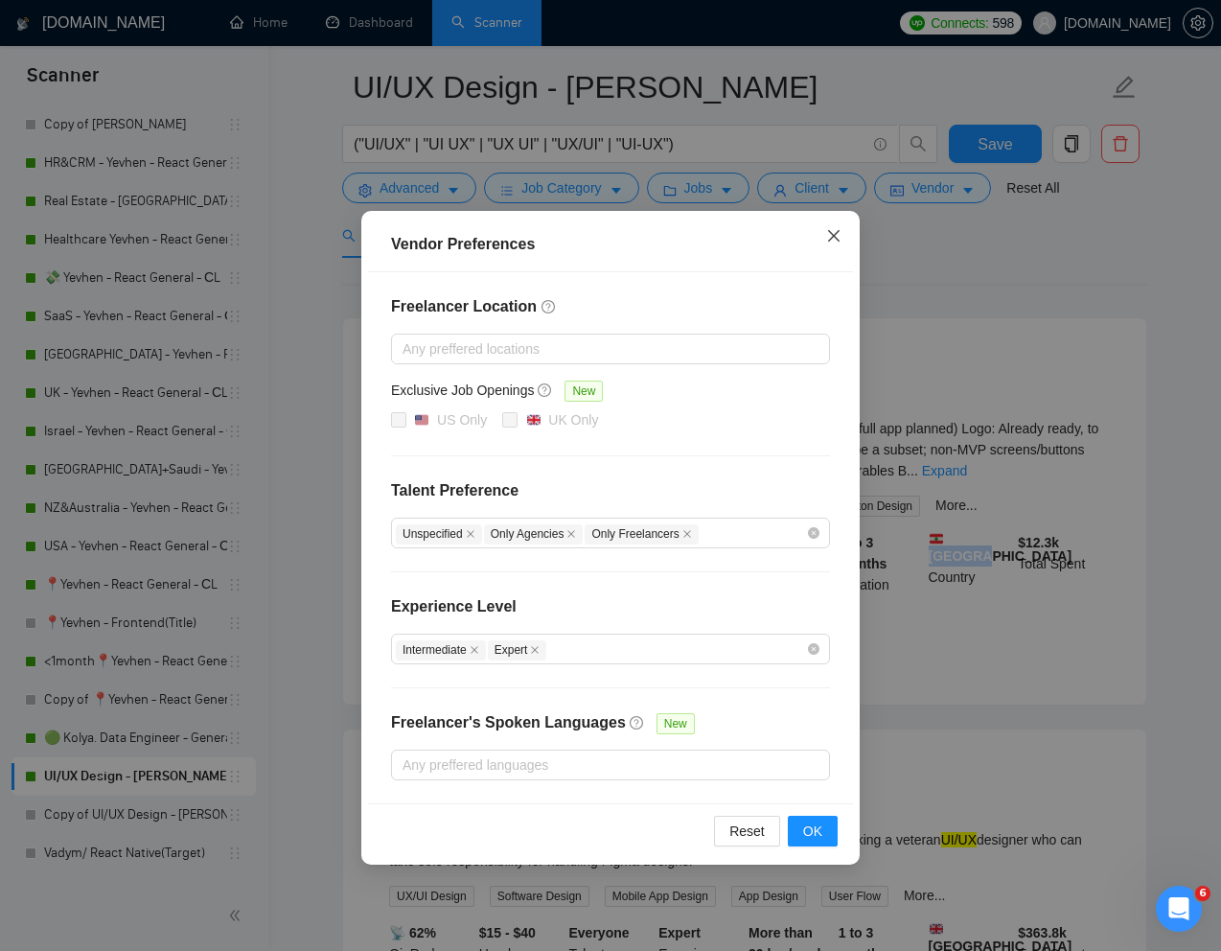
click at [840, 223] on span "Close" at bounding box center [834, 237] width 52 height 52
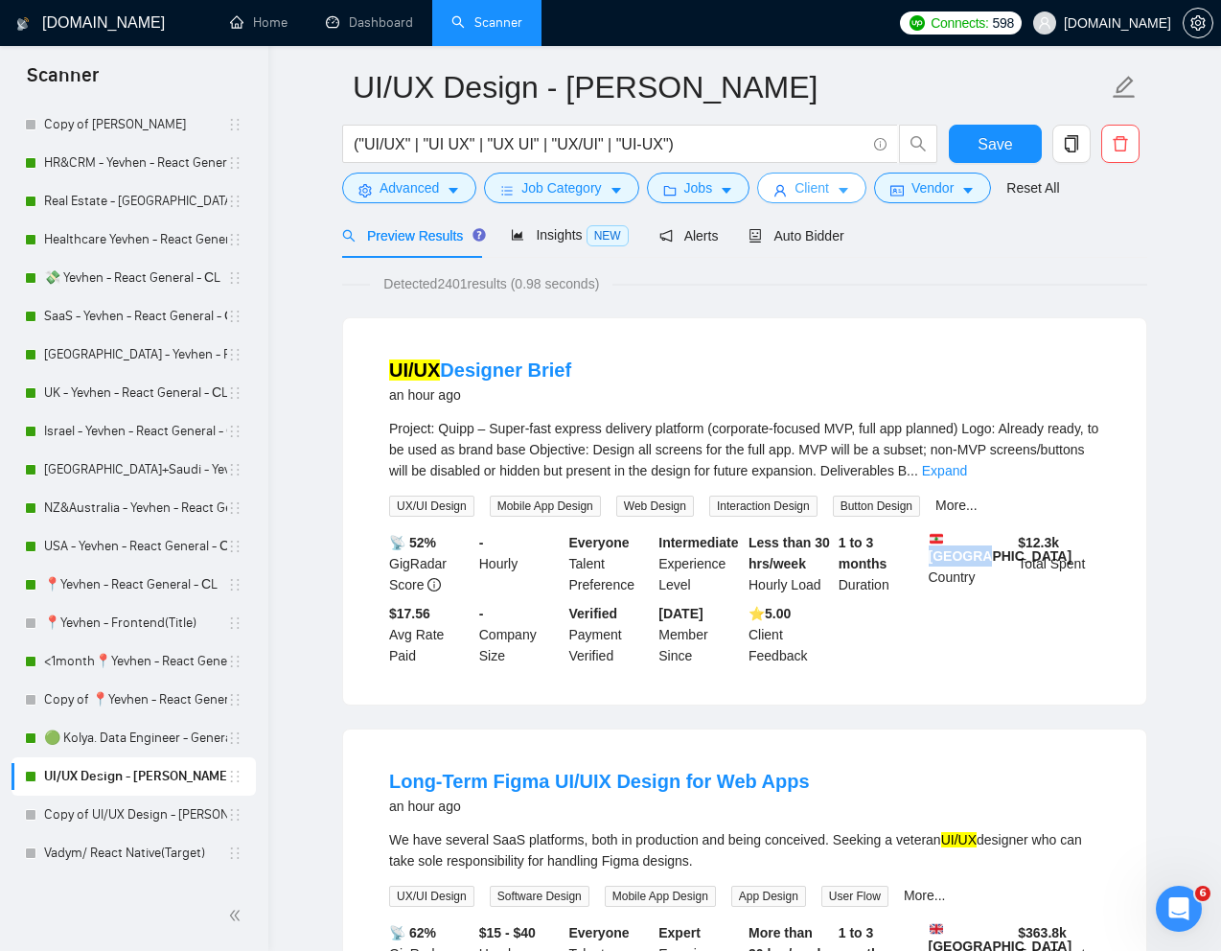
click at [828, 191] on span "Client" at bounding box center [812, 187] width 35 height 21
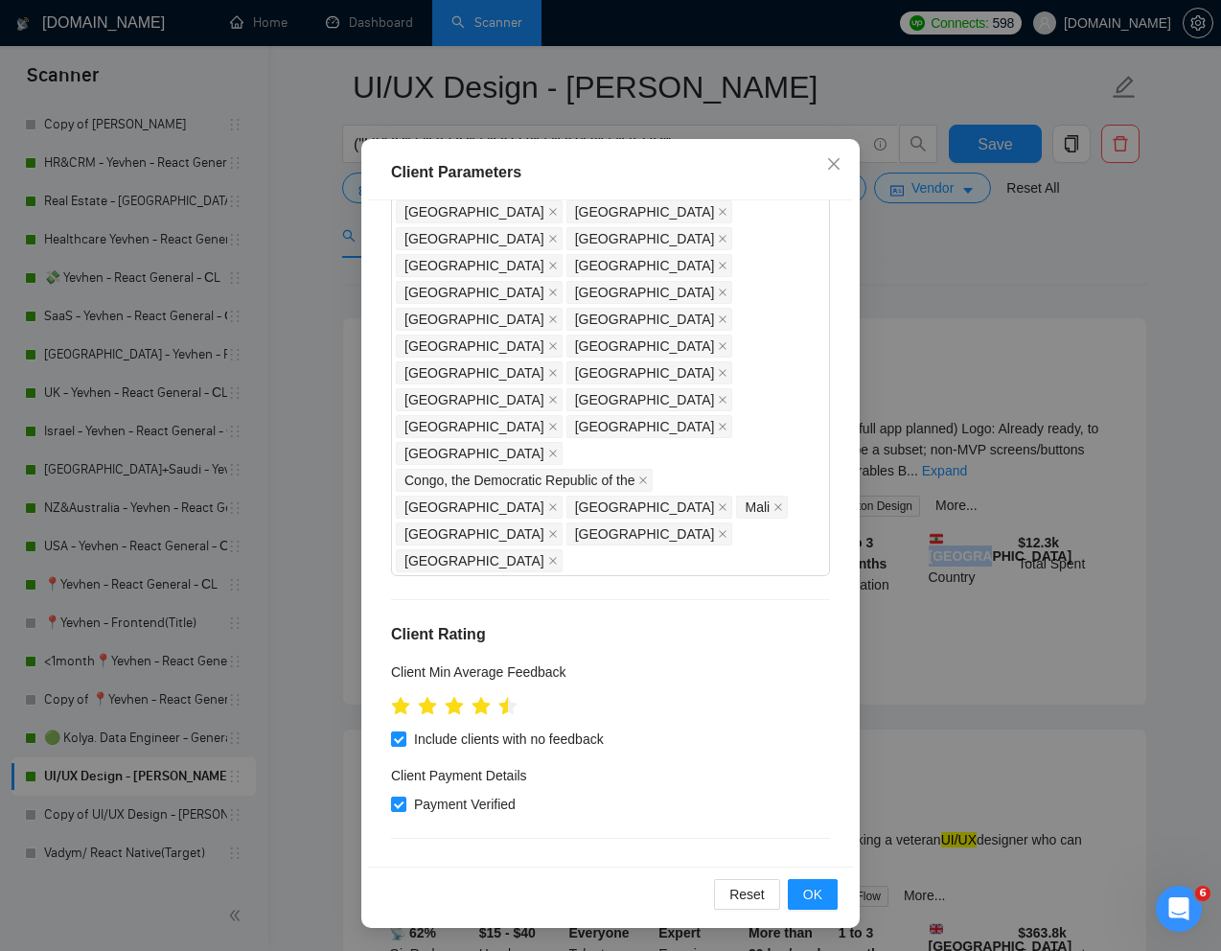
scroll to position [0, 0]
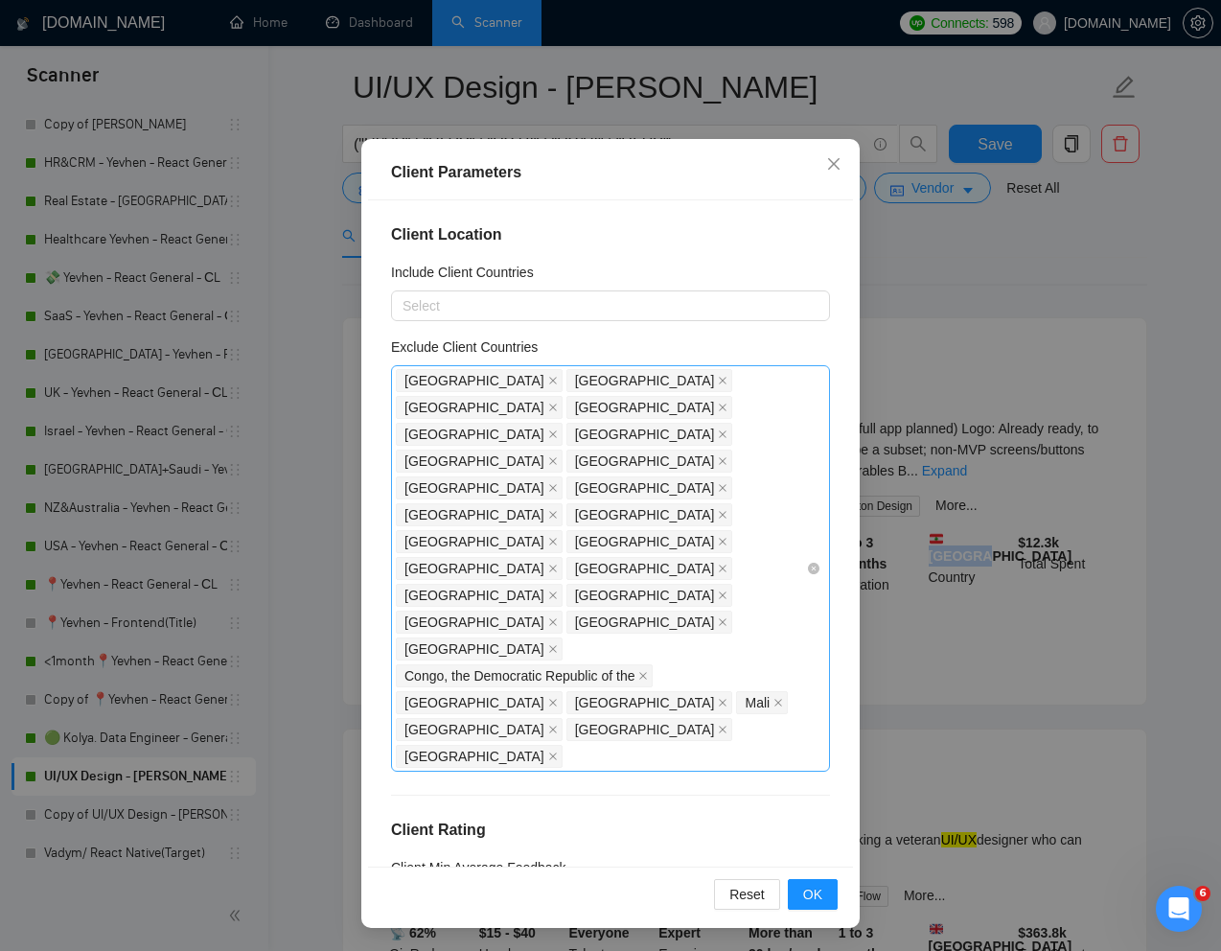
click at [769, 540] on div "[GEOGRAPHIC_DATA] [GEOGRAPHIC_DATA] [GEOGRAPHIC_DATA] [GEOGRAPHIC_DATA] [GEOGRA…" at bounding box center [601, 568] width 410 height 403
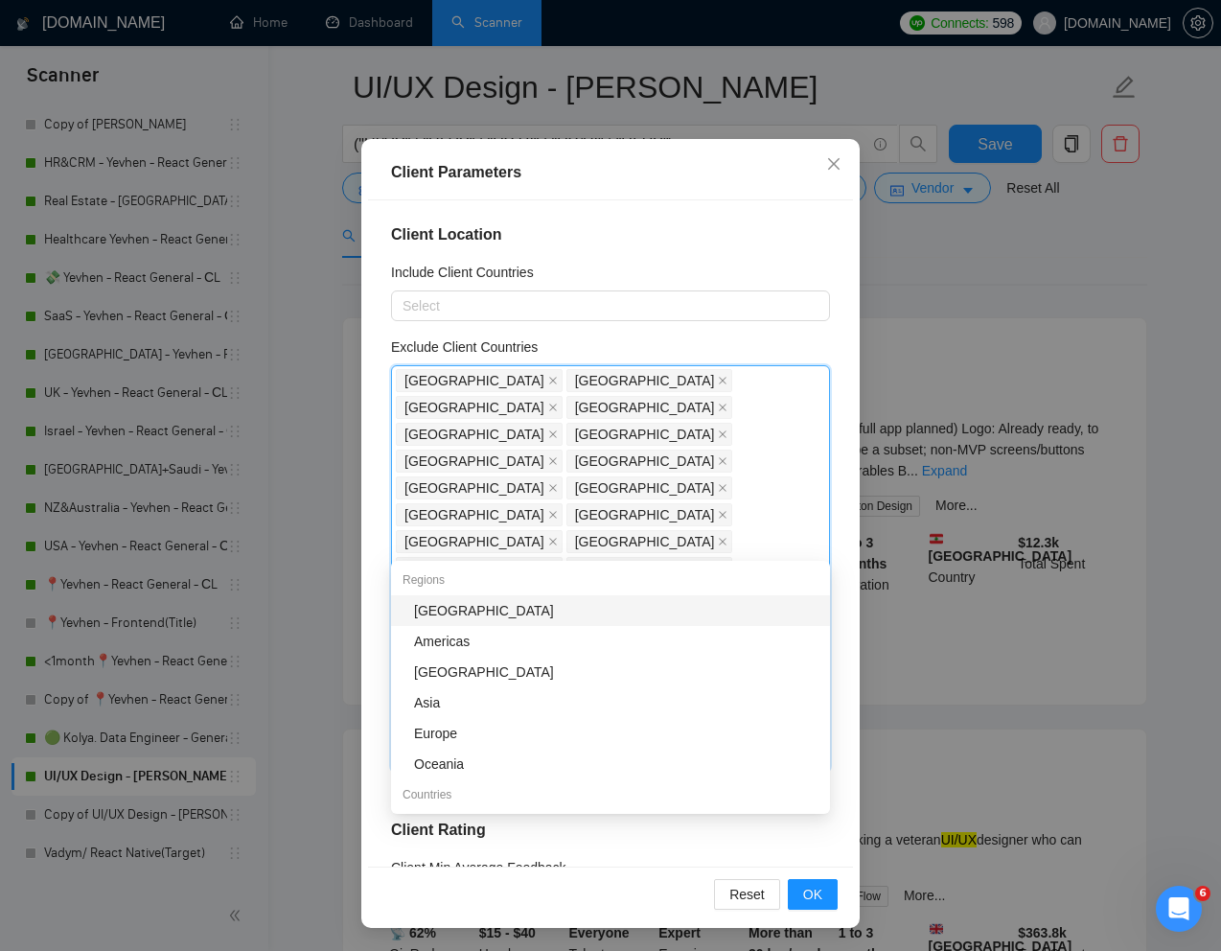
paste input "[GEOGRAPHIC_DATA]"
type input "[GEOGRAPHIC_DATA]"
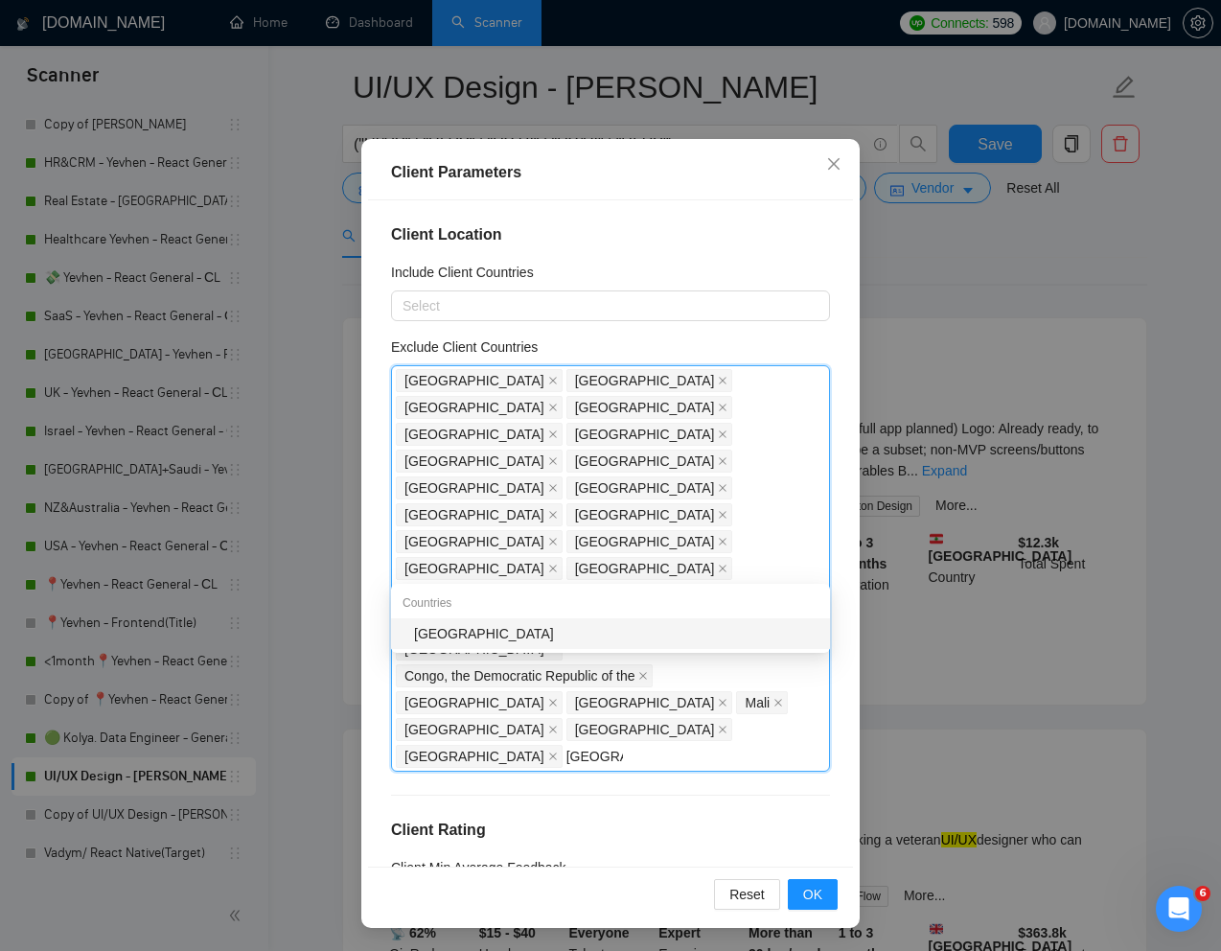
click at [511, 637] on div "[GEOGRAPHIC_DATA]" at bounding box center [616, 633] width 404 height 21
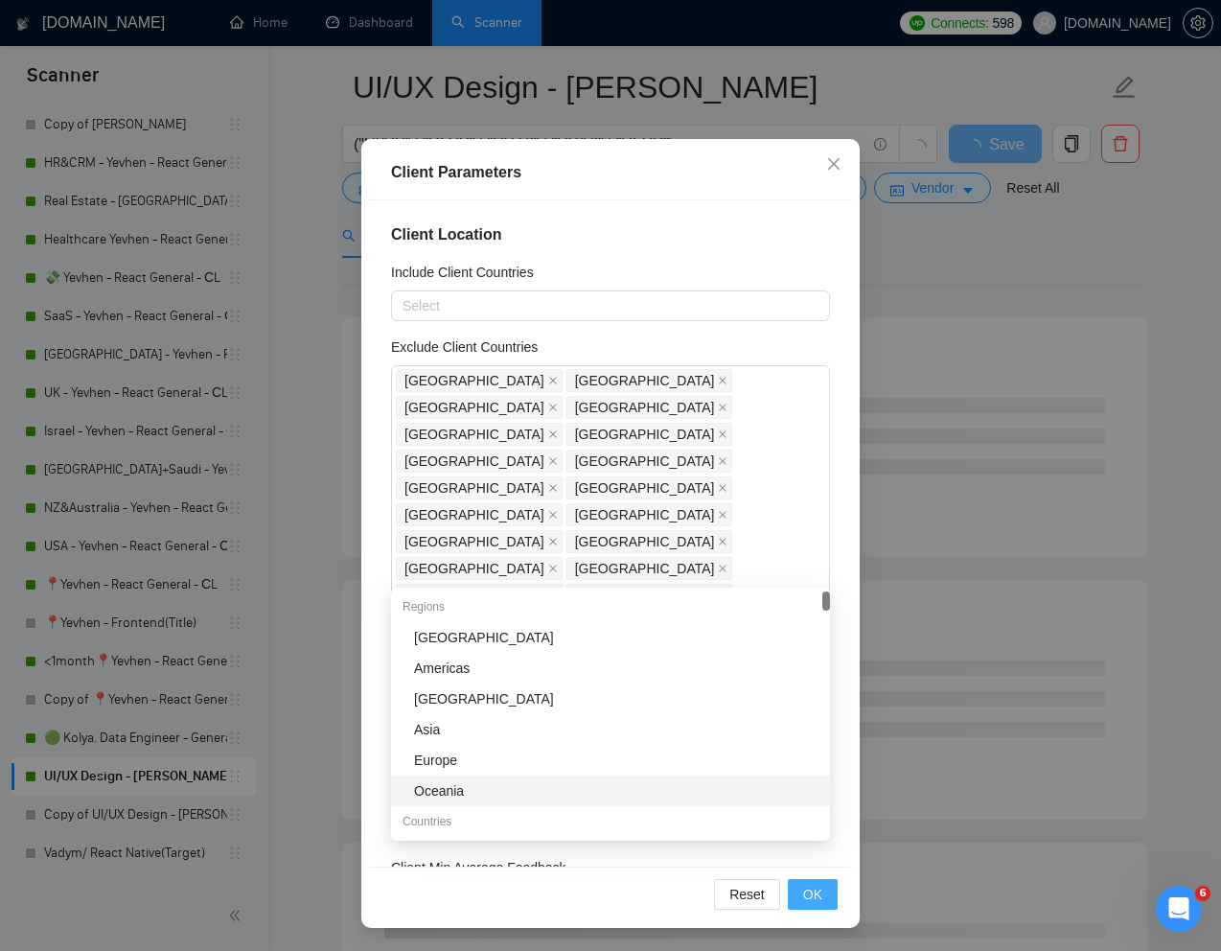
click at [816, 903] on span "OK" at bounding box center [812, 894] width 19 height 21
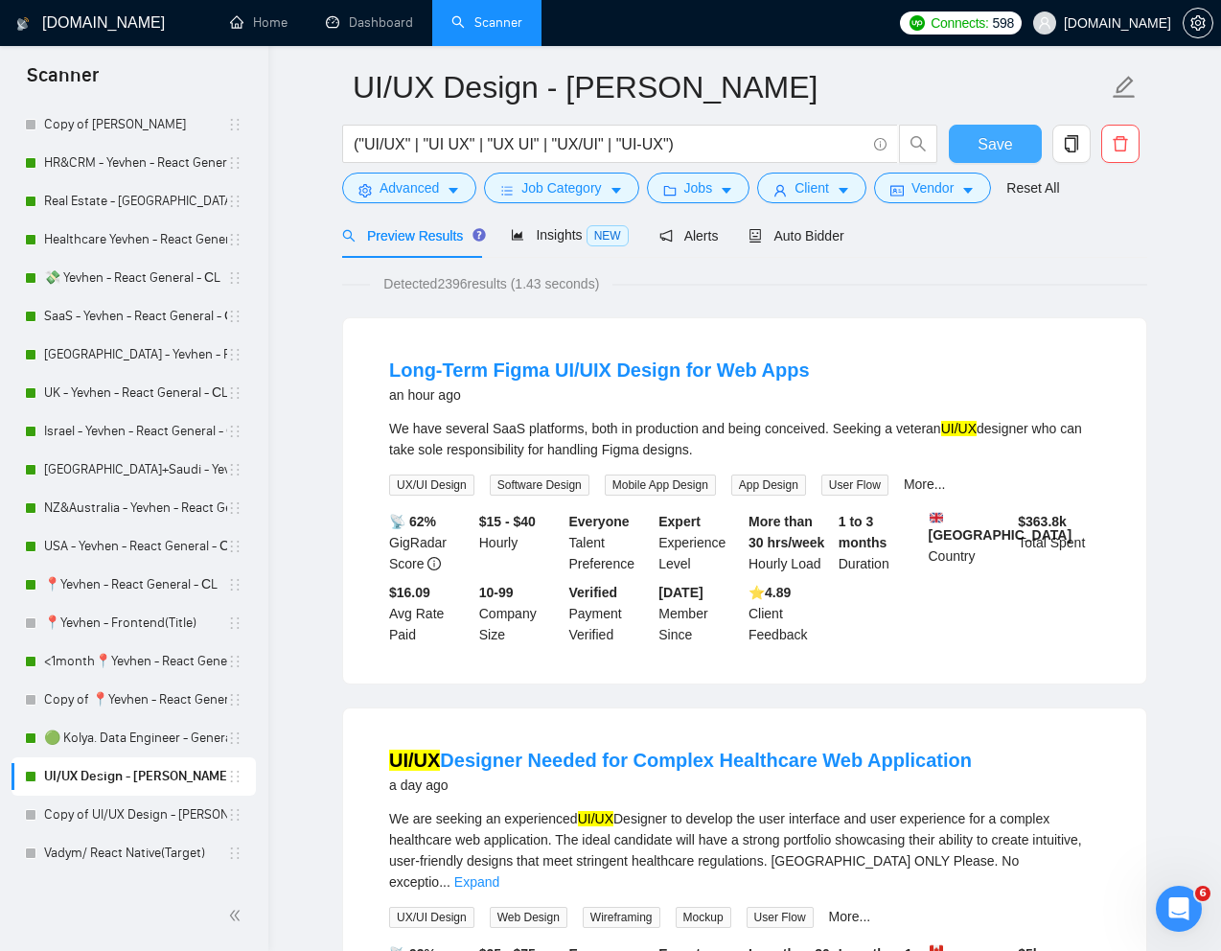
click at [1006, 140] on span "Save" at bounding box center [995, 144] width 35 height 24
